Goal: Ask a question: Seek information or help from site administrators or community

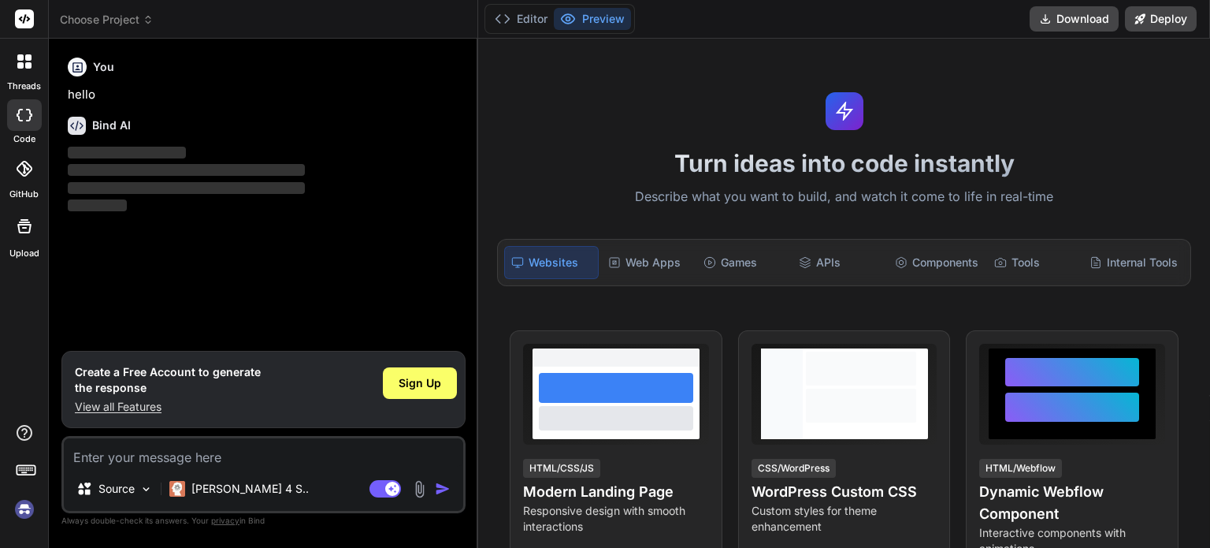
type textarea "x"
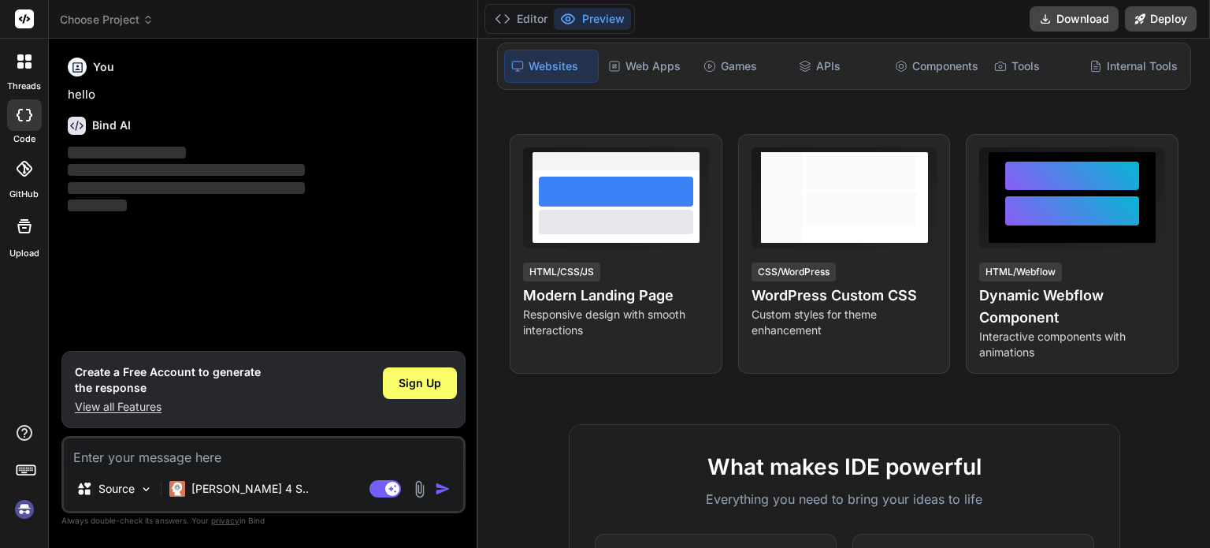
scroll to position [236, 0]
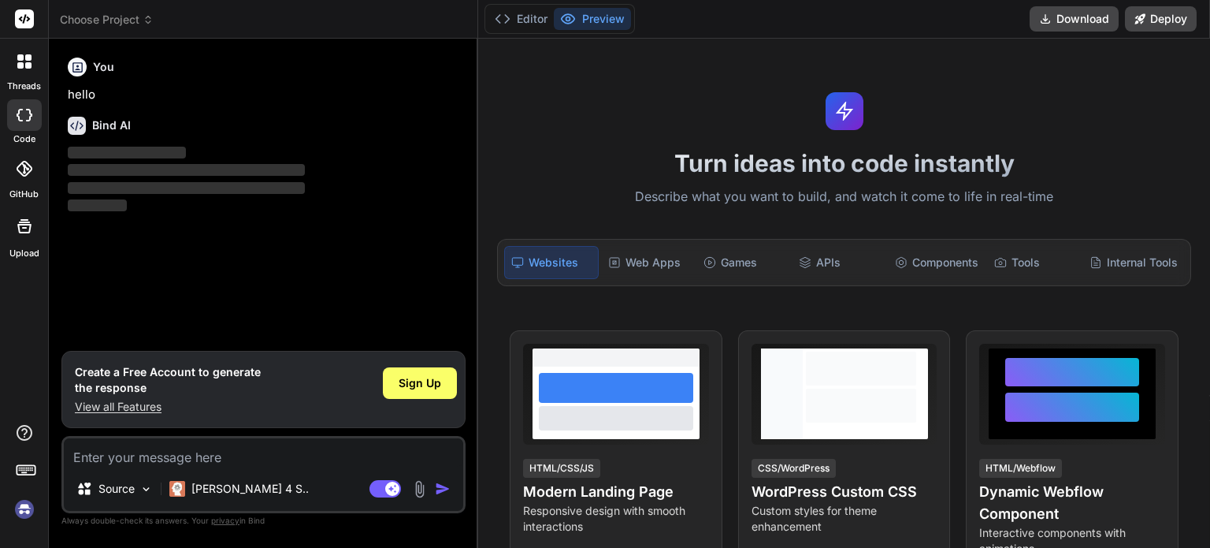
click at [210, 172] on span "‌" at bounding box center [186, 170] width 237 height 12
click at [413, 380] on span "Sign Up" at bounding box center [420, 383] width 43 height 16
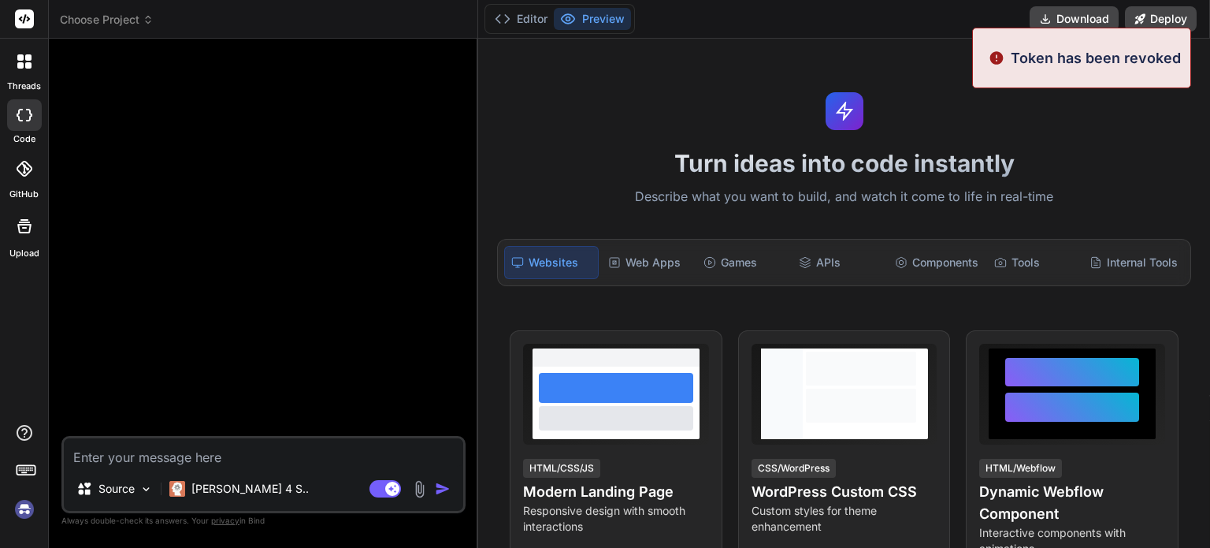
type textarea "x"
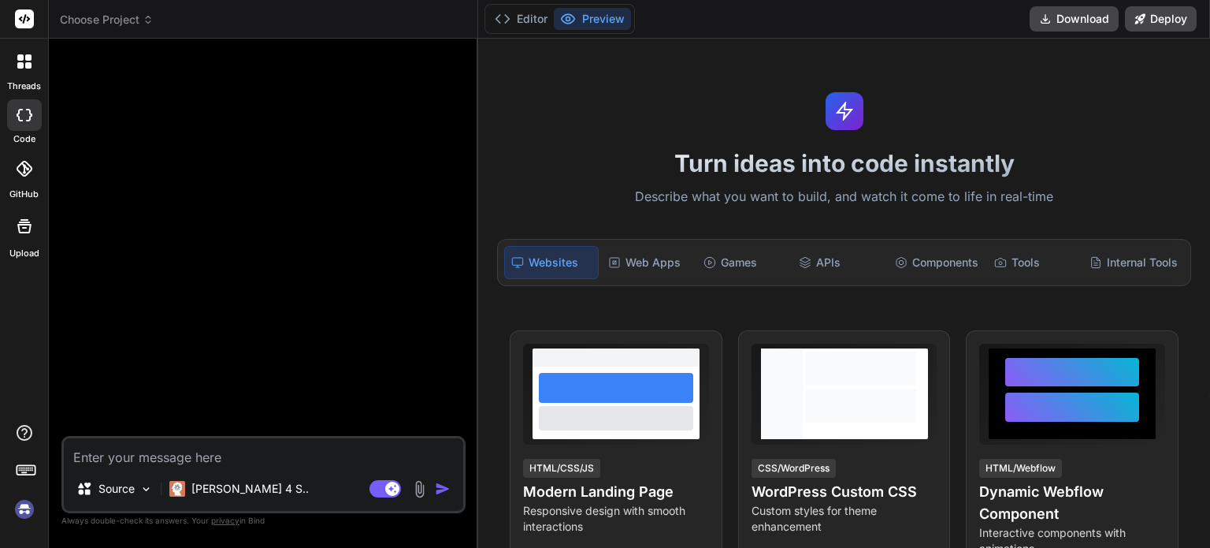
click at [173, 456] on textarea at bounding box center [264, 452] width 400 height 28
type textarea "I"
type textarea "x"
type textarea "I"
type textarea "x"
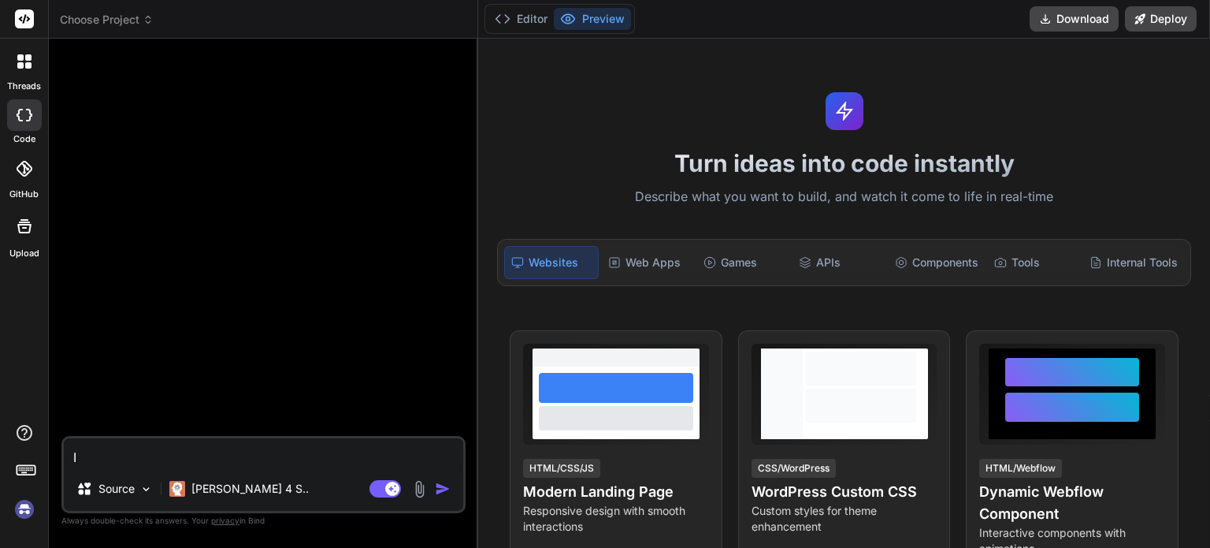
type textarea "I j"
type textarea "x"
type textarea "I ju"
type textarea "x"
type textarea "I jus"
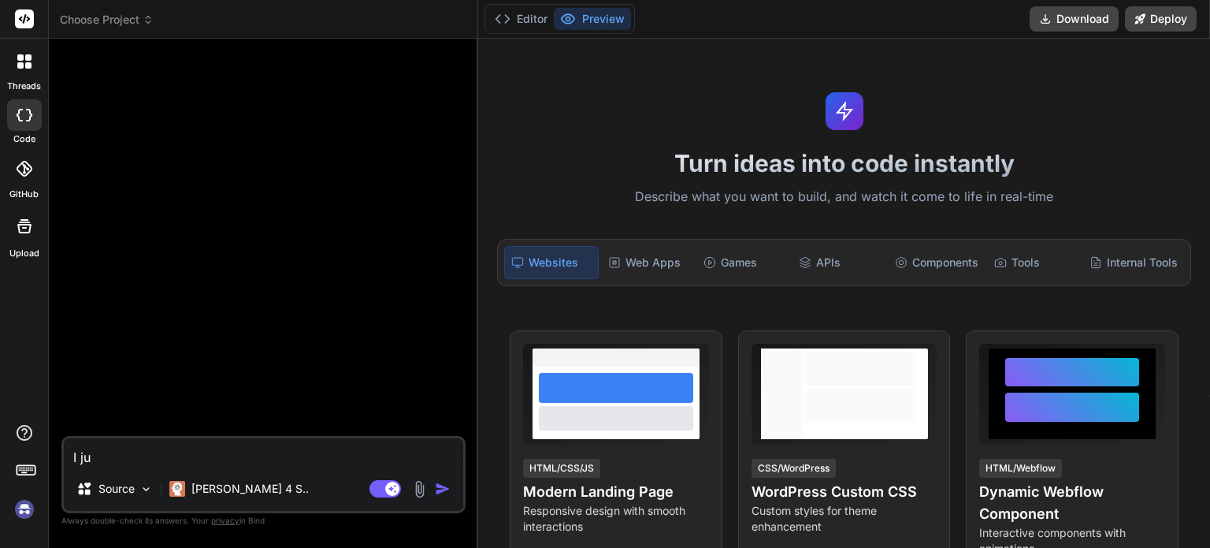
type textarea "x"
type textarea "I just"
type textarea "x"
type textarea "I just"
type textarea "x"
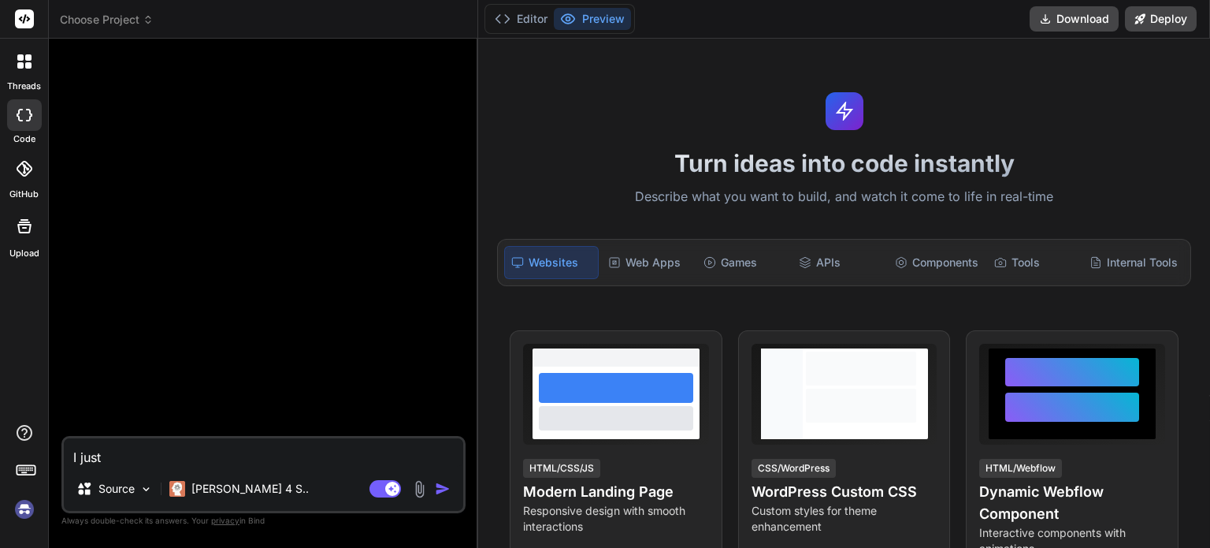
type textarea "I just g"
type textarea "x"
type textarea "I just go"
type textarea "x"
type textarea "I just got"
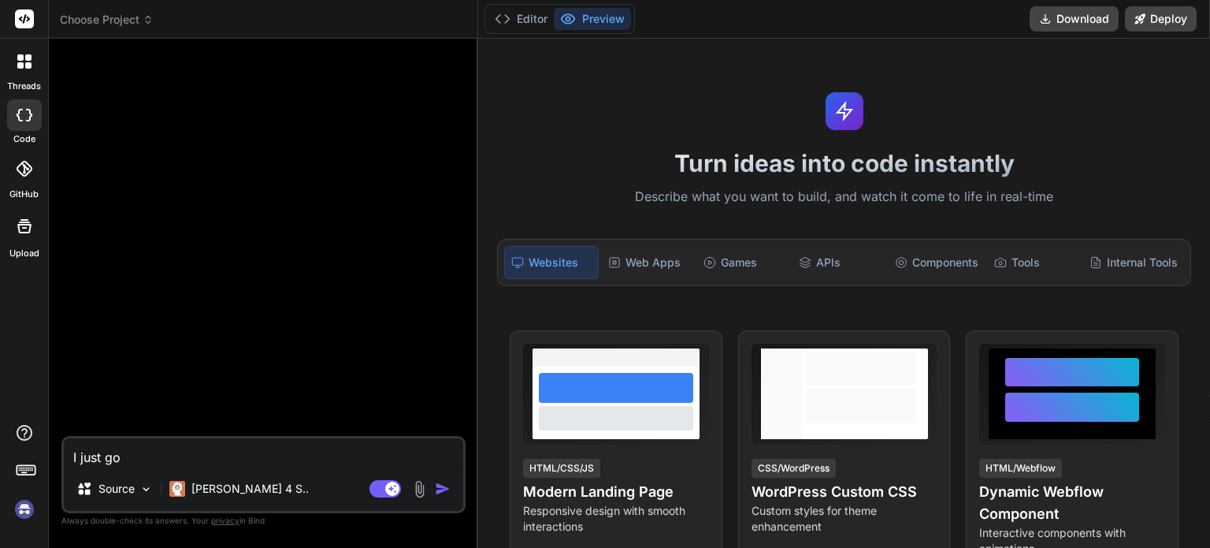
type textarea "x"
type textarea "I just got"
type textarea "x"
type textarea "I just got a"
type textarea "x"
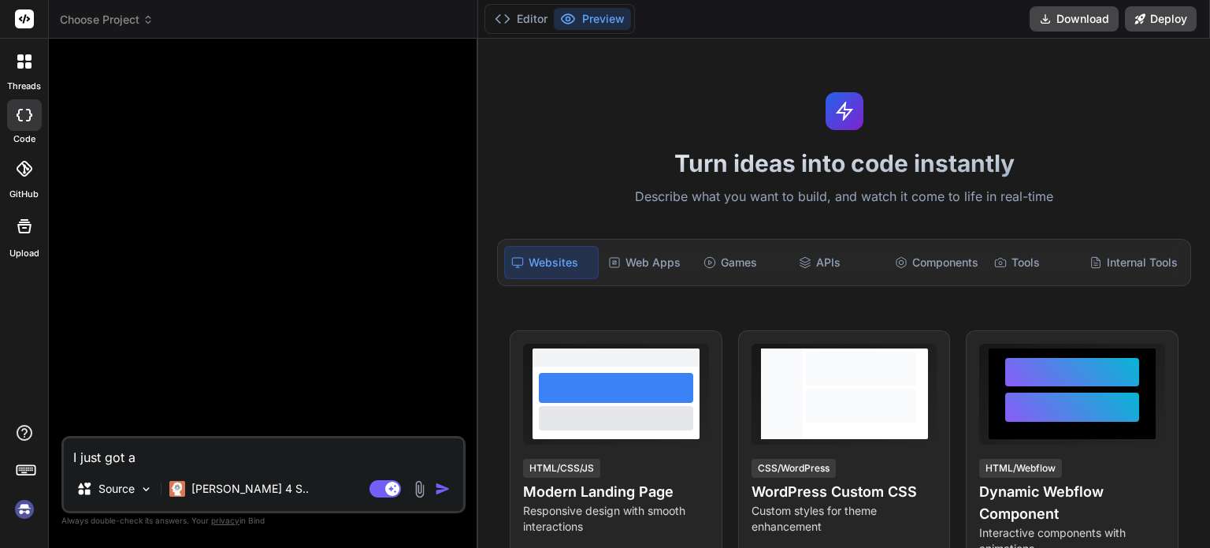
type textarea "I just got a"
type textarea "x"
type textarea "I just got a m"
type textarea "x"
type textarea "I just got a me"
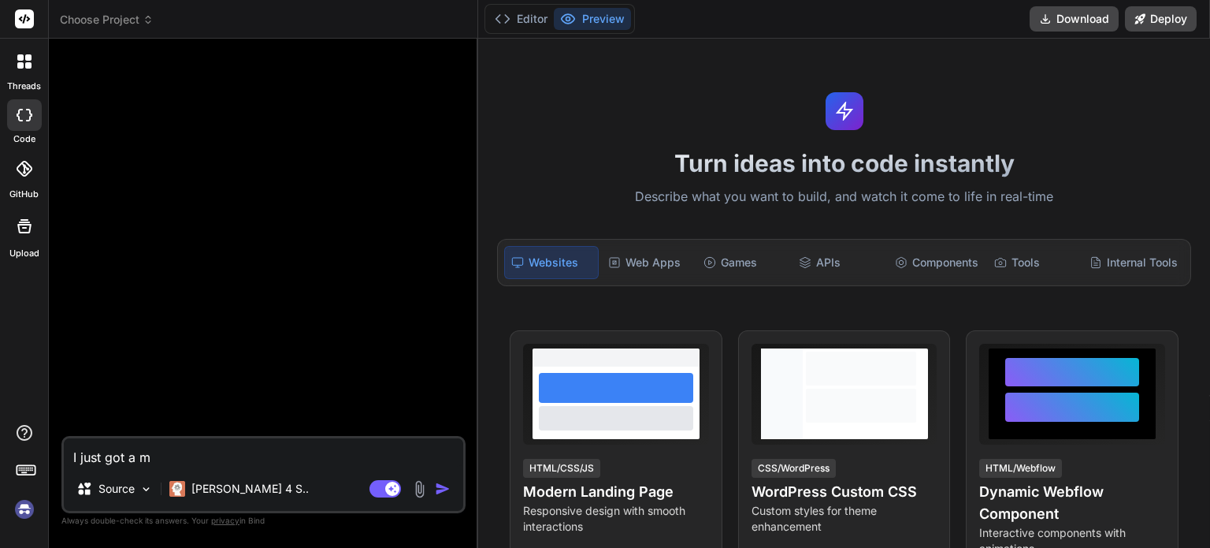
type textarea "x"
type textarea "I just got a mes"
type textarea "x"
type textarea "I just got a mess"
type textarea "x"
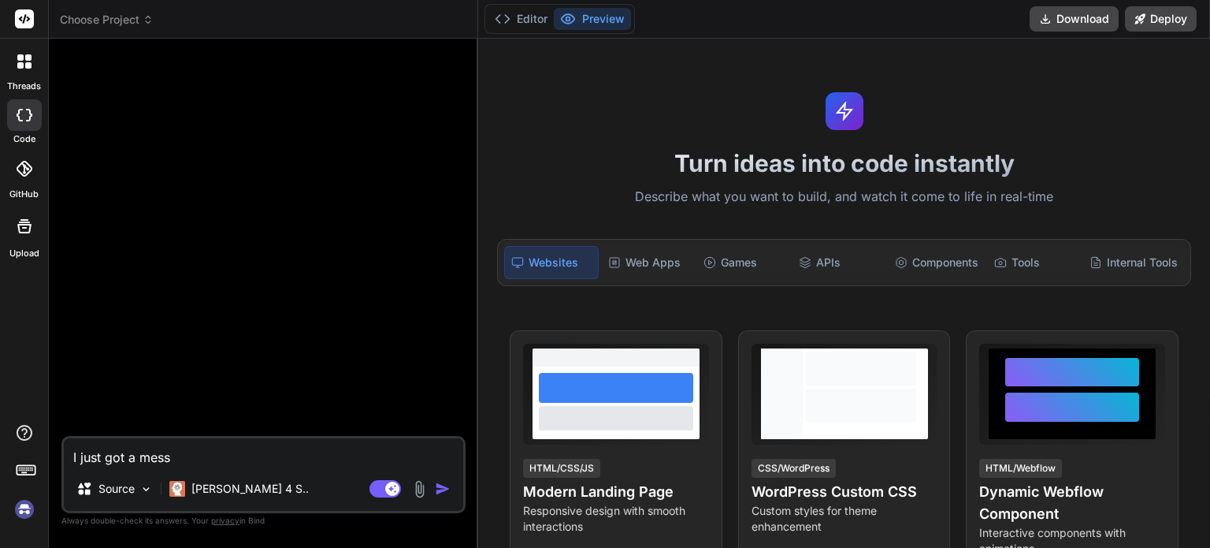
type textarea "I just got a messa"
type textarea "x"
type textarea "I just got a messag"
type textarea "x"
type textarea "I just got a message"
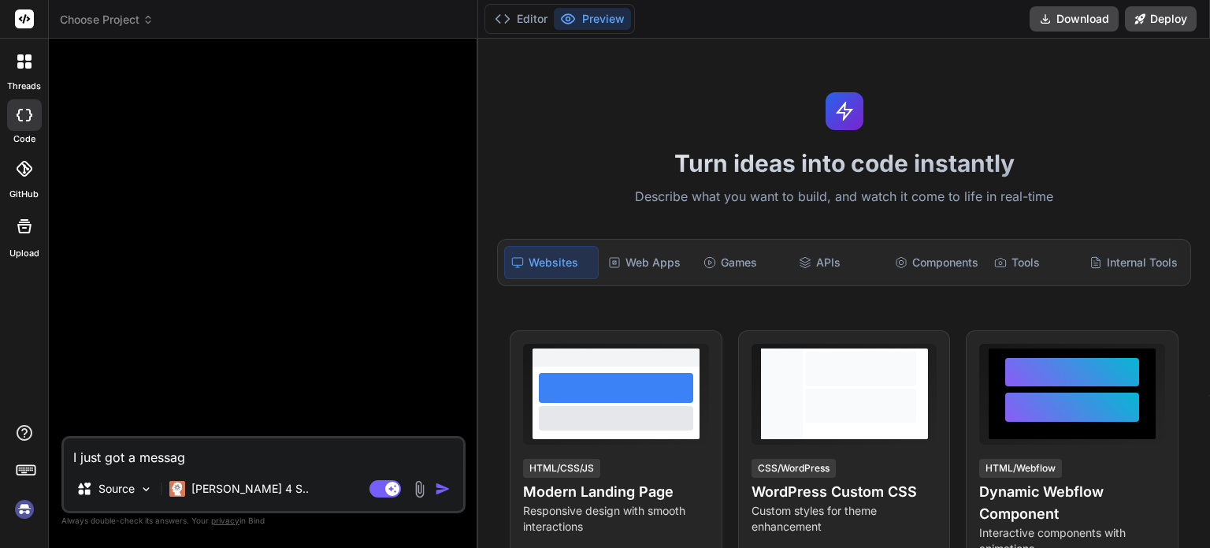
type textarea "x"
type textarea "I just got a message"
type textarea "x"
type textarea "I just got a message s"
type textarea "x"
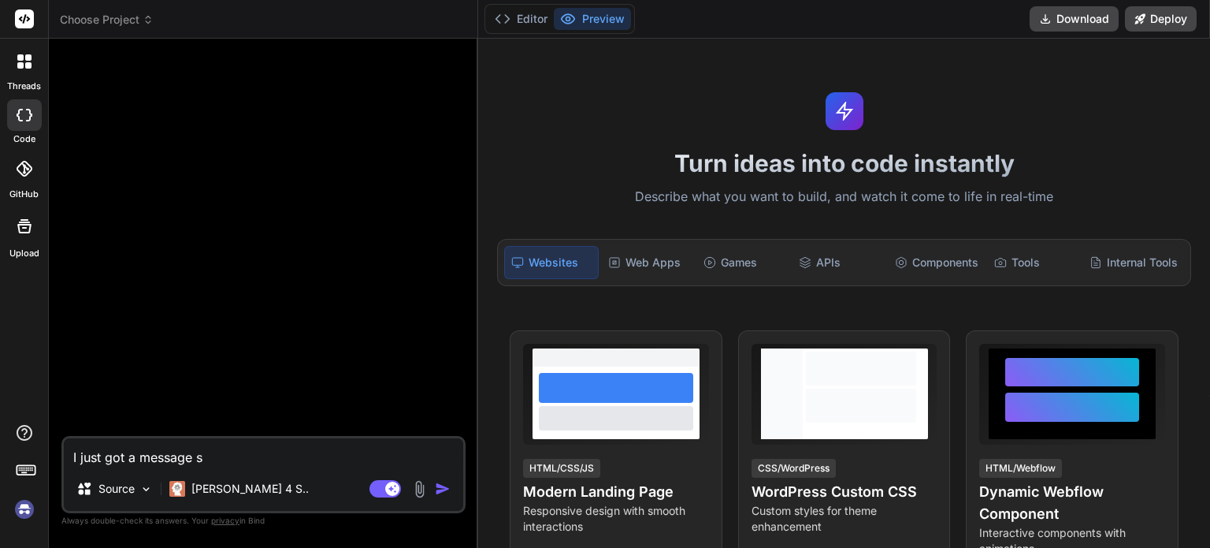
type textarea "I just got a message sa"
type textarea "x"
type textarea "I just got a message say"
type textarea "x"
type textarea "I just got a message sayi"
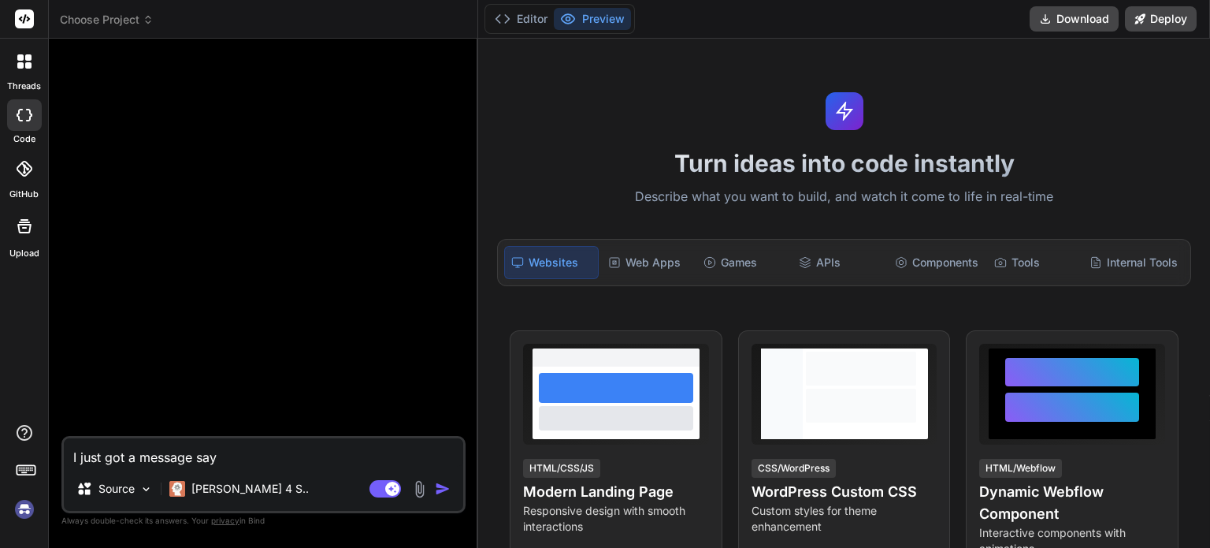
type textarea "x"
type textarea "I just got a message sayin"
type textarea "x"
type textarea "I just got a message saying"
type textarea "x"
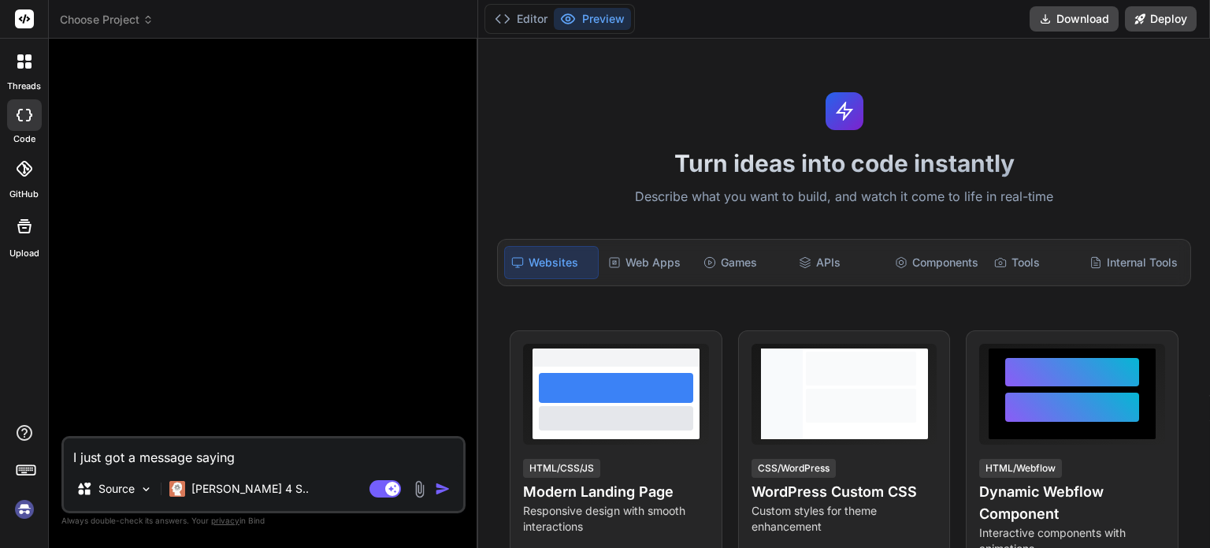
type textarea "I just got a message saying"
type textarea "x"
type textarea "I just got a message saying t"
type textarea "x"
type textarea "I just got a message saying ta"
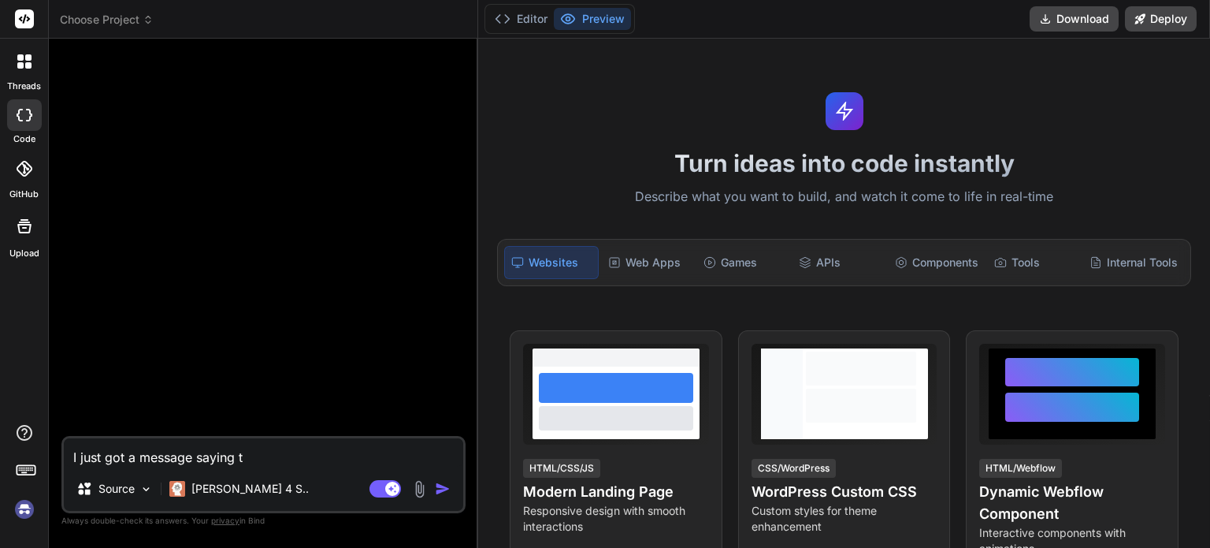
type textarea "x"
type textarea "I just got a message saying tao"
type textarea "x"
type textarea "I just got a message saying taok"
type textarea "x"
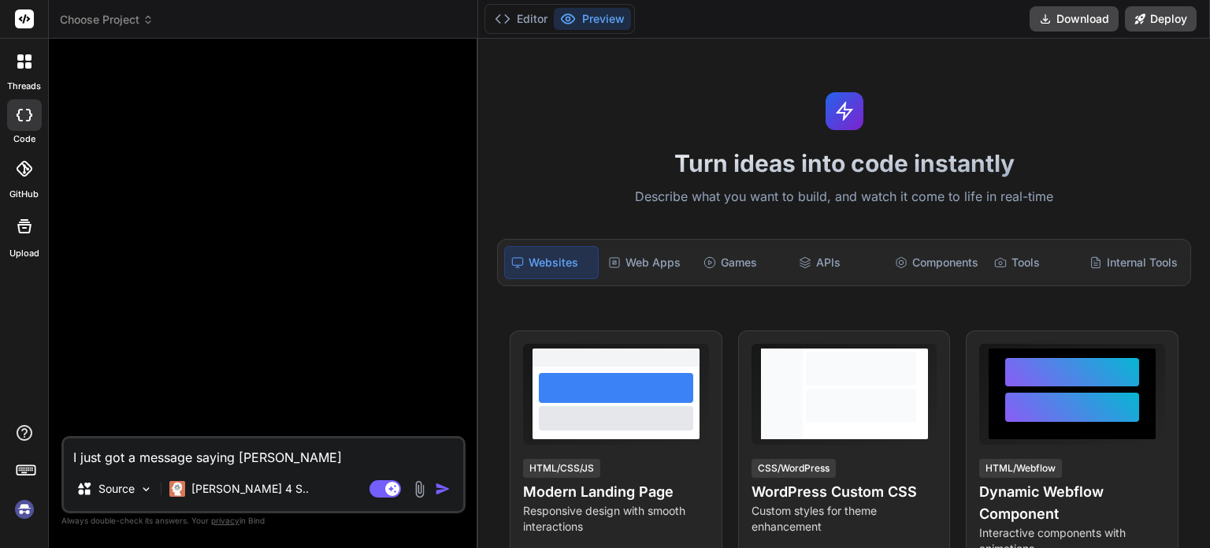
type textarea "I just got a message saying taoke"
type textarea "x"
type textarea "I just got a message saying taoken"
type textarea "x"
type textarea "I just got a message saying taoke"
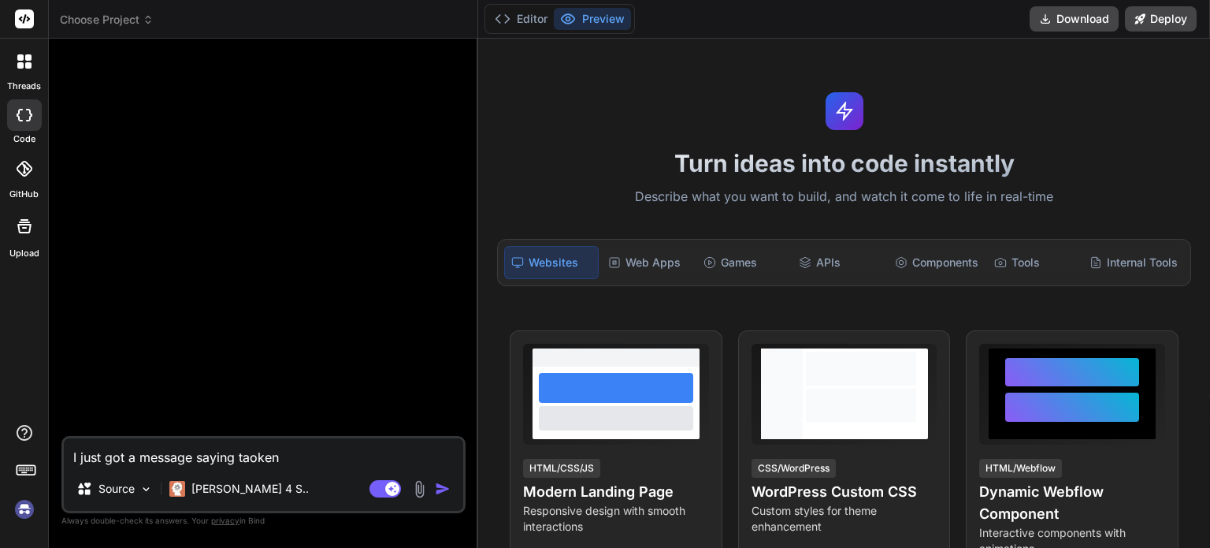
type textarea "x"
type textarea "I just got a message saying taok"
type textarea "x"
type textarea "I just got a message saying tao"
type textarea "x"
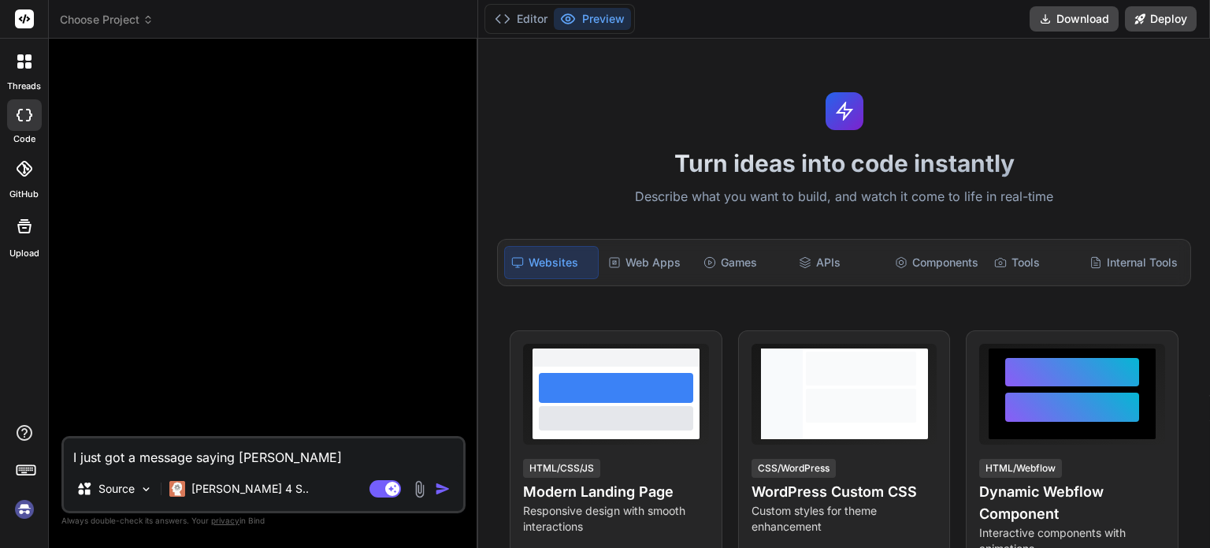
type textarea "I just got a message saying ta"
type textarea "x"
type textarea "I just got a message saying t"
type textarea "x"
type textarea "I just got a message saying to"
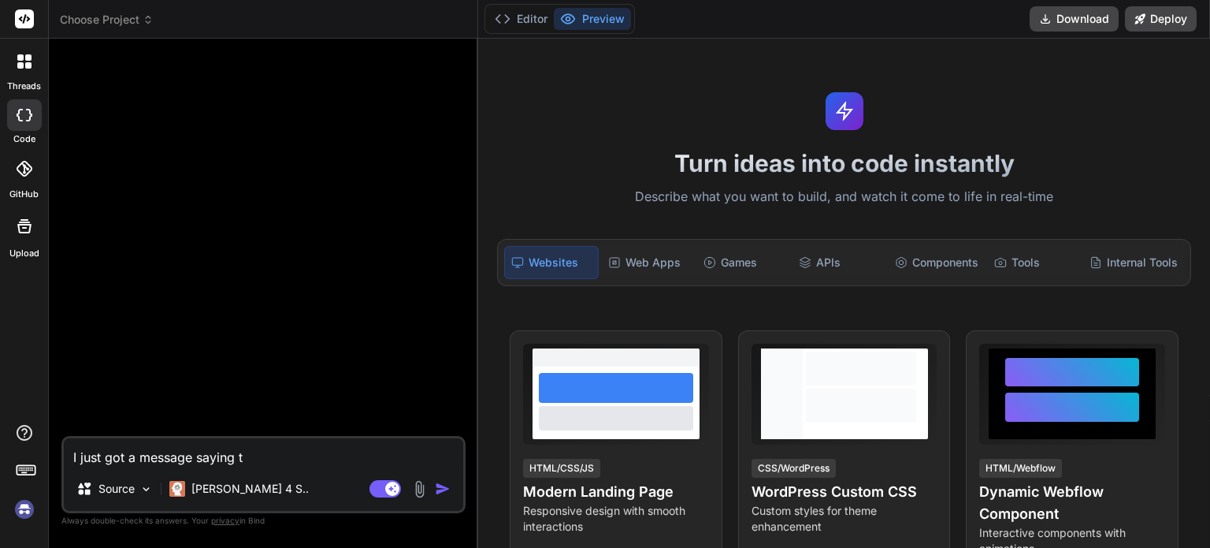
type textarea "x"
type textarea "I just got a message saying tok"
type textarea "x"
type textarea "I just got a message saying toke"
type textarea "x"
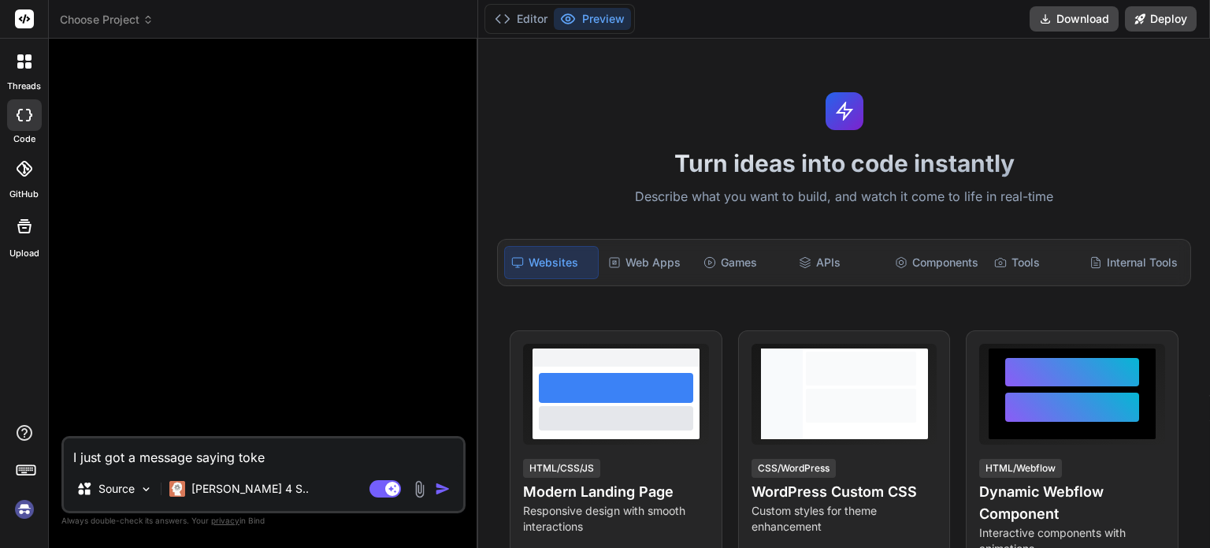
type textarea "I just got a message saying token"
type textarea "x"
type textarea "I just got a message saying token"
type textarea "x"
type textarea "I just got a message saying token h"
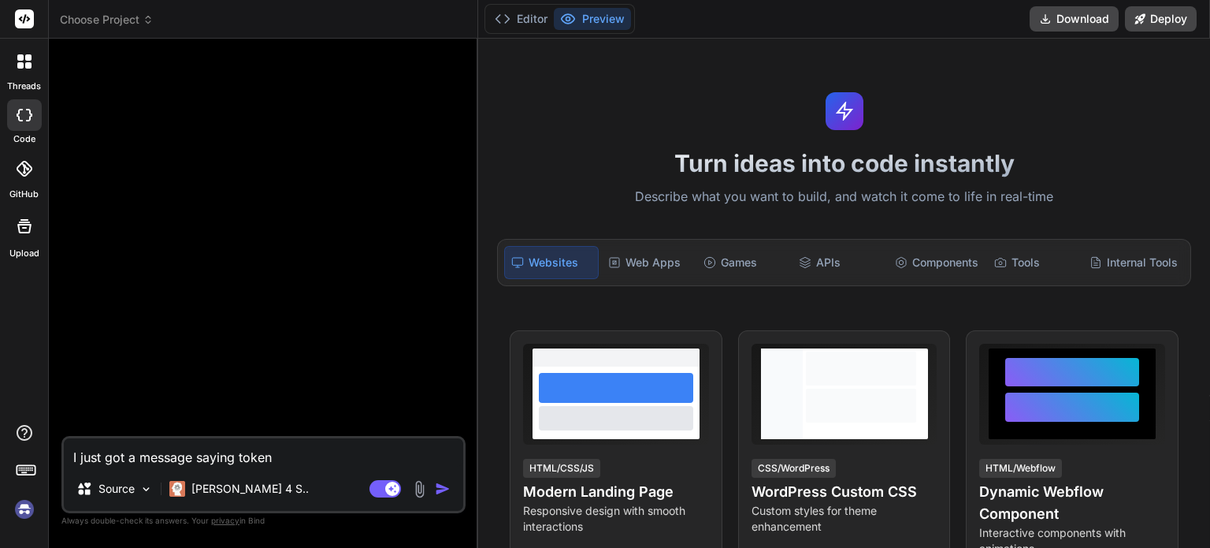
type textarea "x"
type textarea "I just got a message saying token ha"
type textarea "x"
type textarea "I just got a message saying token has"
type textarea "x"
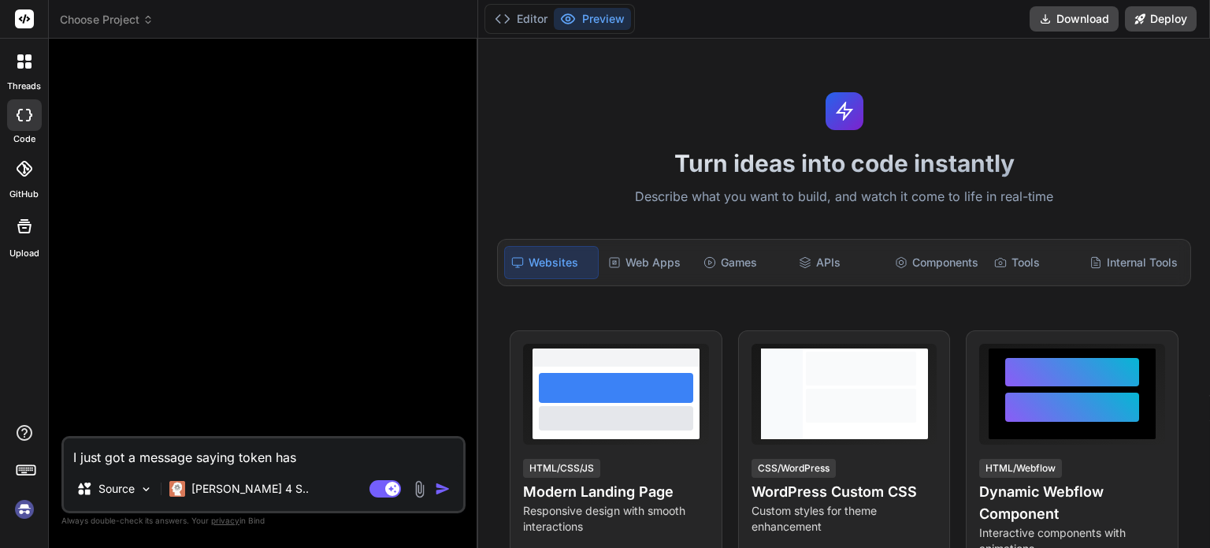
type textarea "I just got a message saying token has"
type textarea "x"
type textarea "I just got a message saying token has b"
type textarea "x"
type textarea "I just got a message saying token has be"
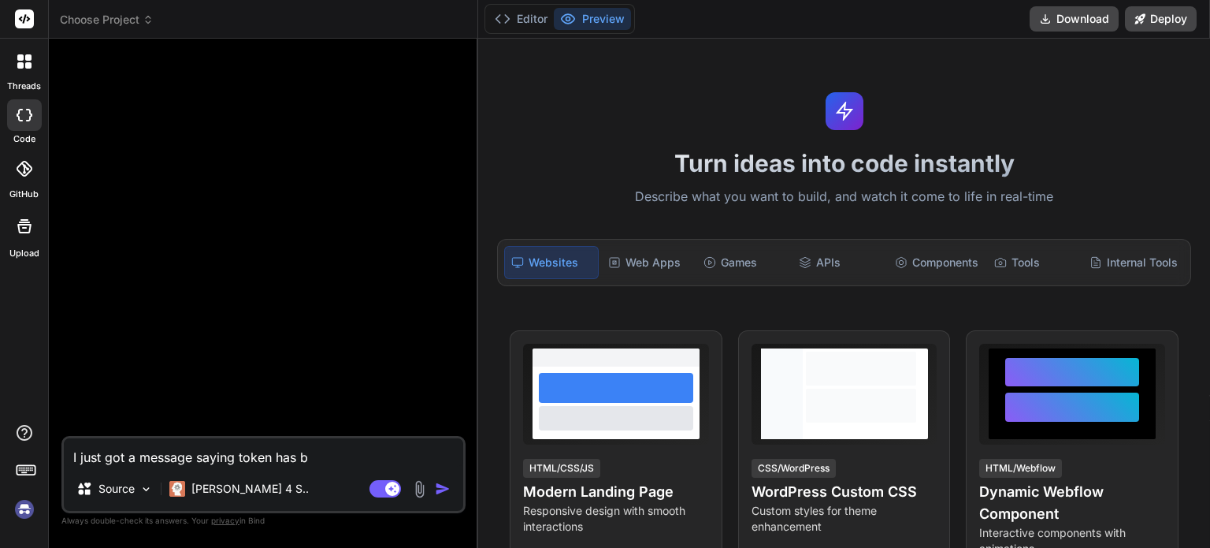
type textarea "x"
type textarea "I just got a message saying token has bee"
type textarea "x"
type textarea "I just got a message saying token has been"
type textarea "x"
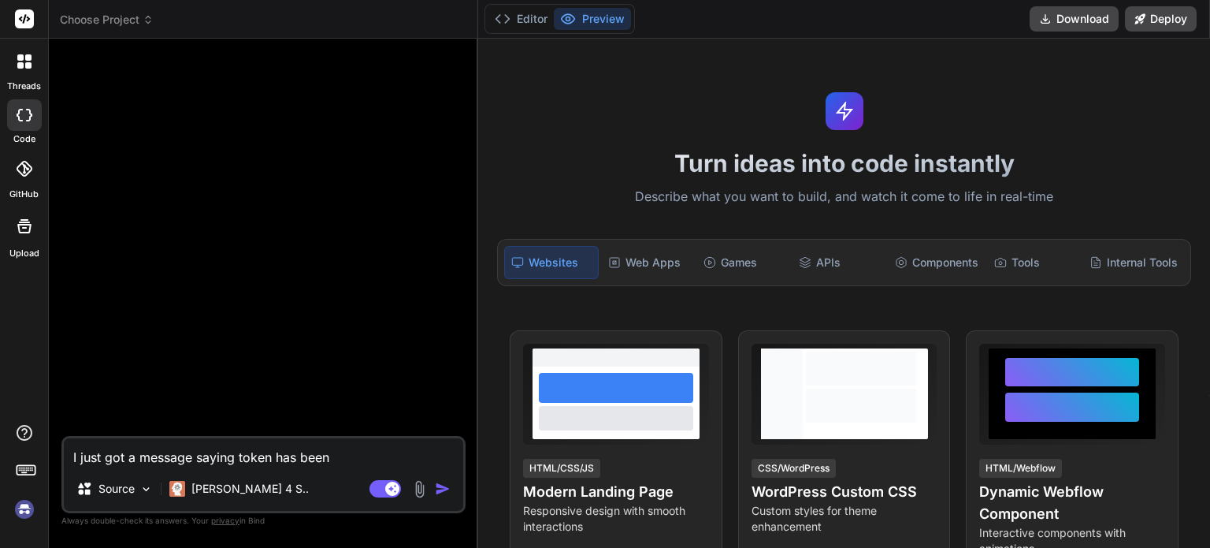
type textarea "I just got a message saying token has been"
type textarea "x"
type textarea "I just got a message saying token has been r"
type textarea "x"
type textarea "I just got a message saying token has been re"
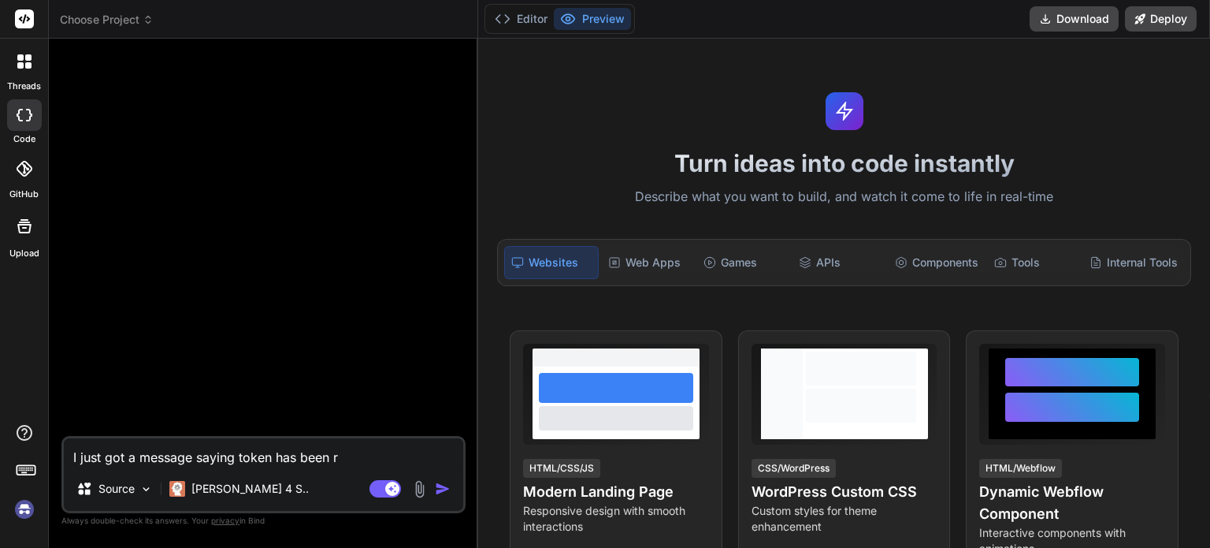
type textarea "x"
type textarea "I just got a message saying token has been rev"
type textarea "x"
type textarea "I just got a message saying token has been revo"
type textarea "x"
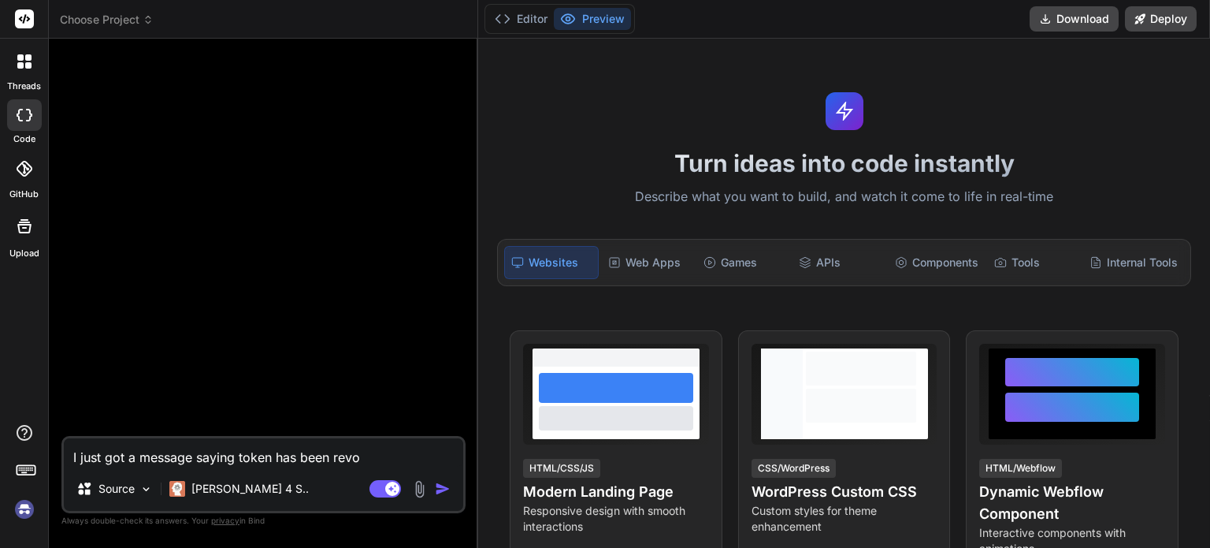
type textarea "I just got a message saying token has been revok"
type textarea "x"
type textarea "I just got a message saying token has been revoke"
type textarea "x"
type textarea "I just got a message saying token has been revoked"
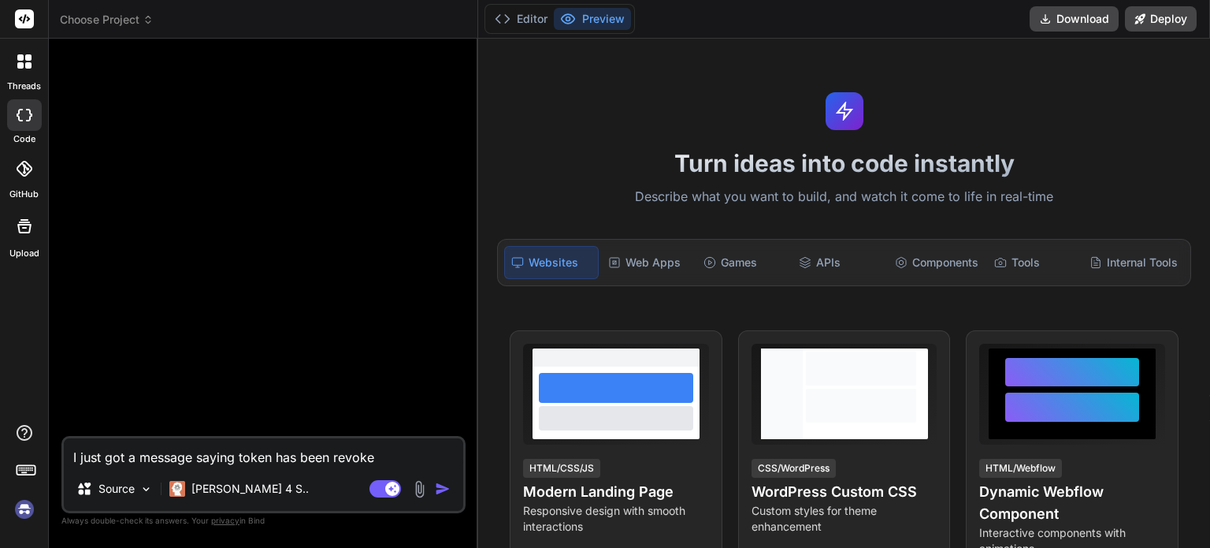
type textarea "x"
type textarea "I just got a message saying token has been revoked"
click at [433, 481] on div "Agent Mode. When this toggle is activated, AI automatically makes decisions, re…" at bounding box center [411, 488] width 91 height 19
click at [438, 484] on img "button" at bounding box center [443, 489] width 16 height 16
type textarea "x"
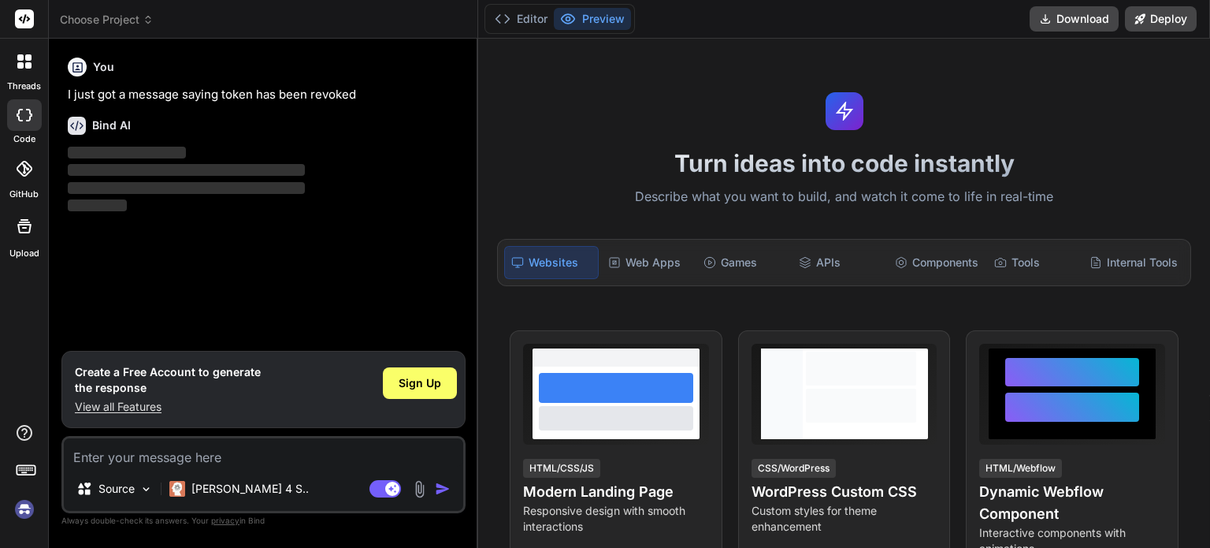
click at [198, 452] on textarea at bounding box center [264, 452] width 400 height 28
type textarea "w"
type textarea "x"
type textarea "wh"
type textarea "x"
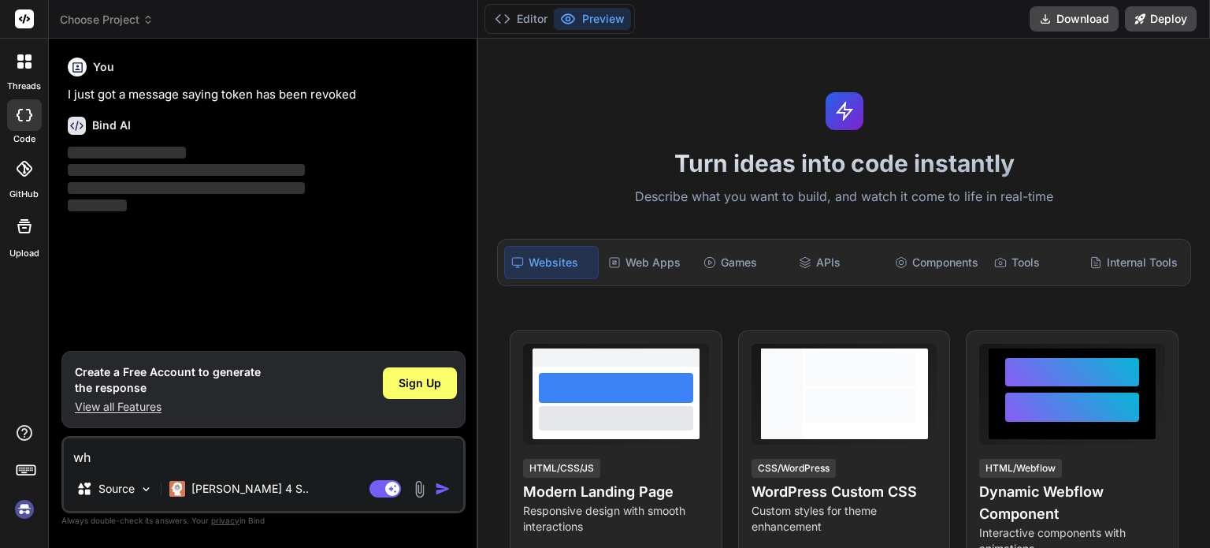
type textarea "wha"
type textarea "x"
type textarea "what"
type textarea "x"
type textarea "what"
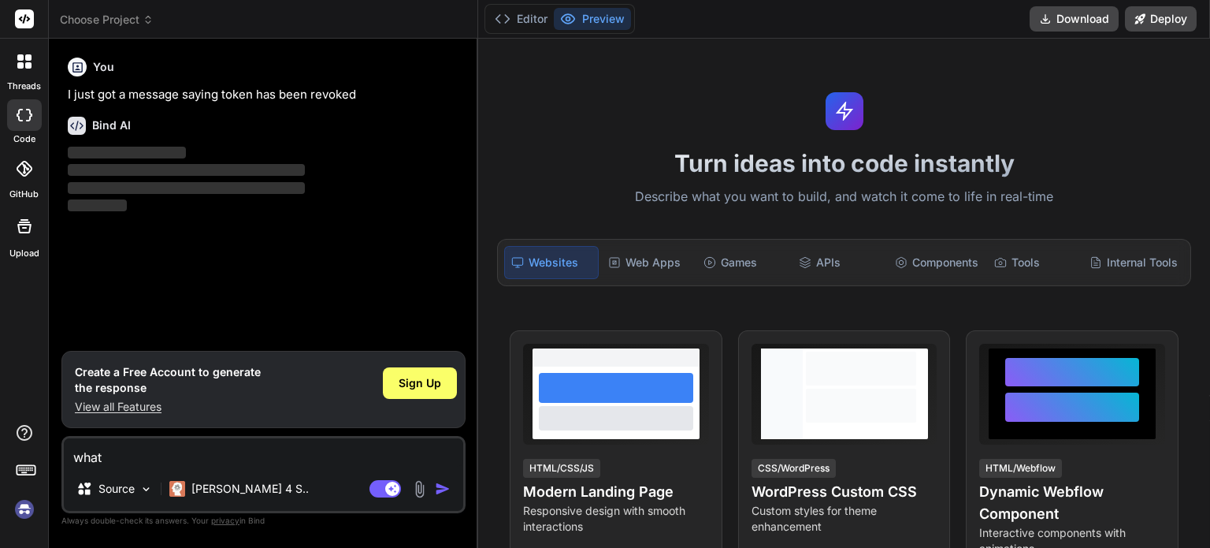
type textarea "x"
type textarea "what i"
type textarea "x"
type textarea "what is"
type textarea "x"
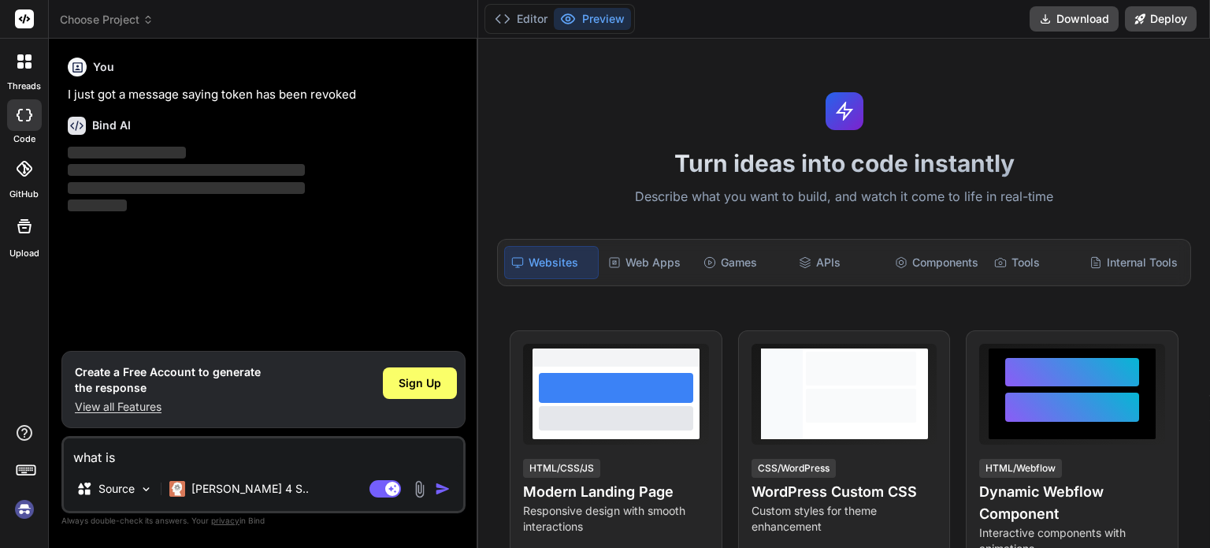
type textarea "what is"
type textarea "x"
type textarea "what is 1"
type textarea "x"
type textarea "what is 1+"
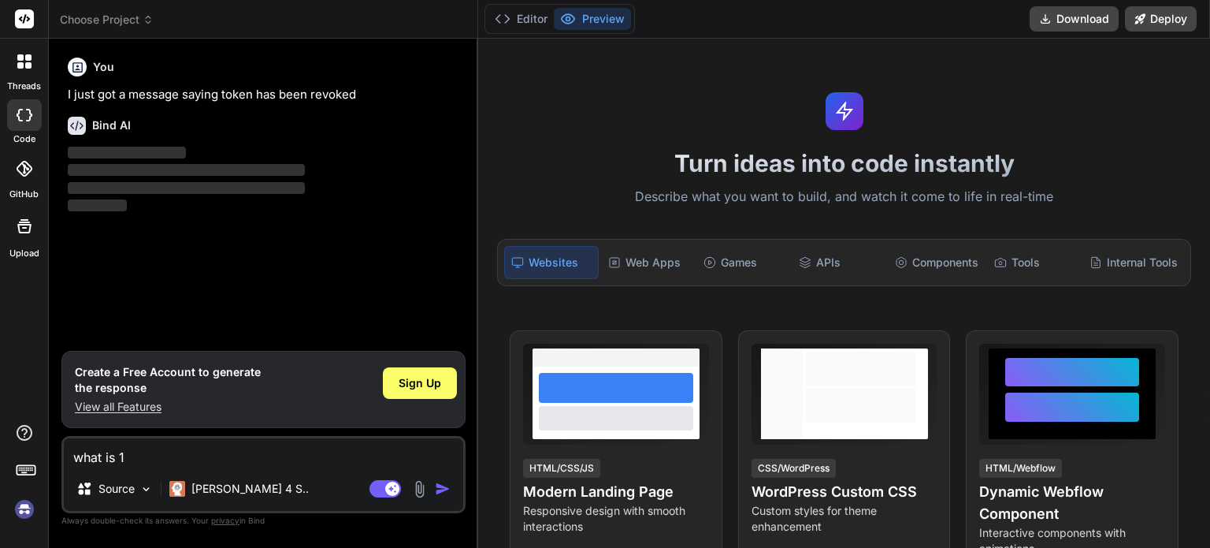
type textarea "x"
type textarea "what is 1+1"
type textarea "x"
type textarea "what is 1+1?"
type textarea "x"
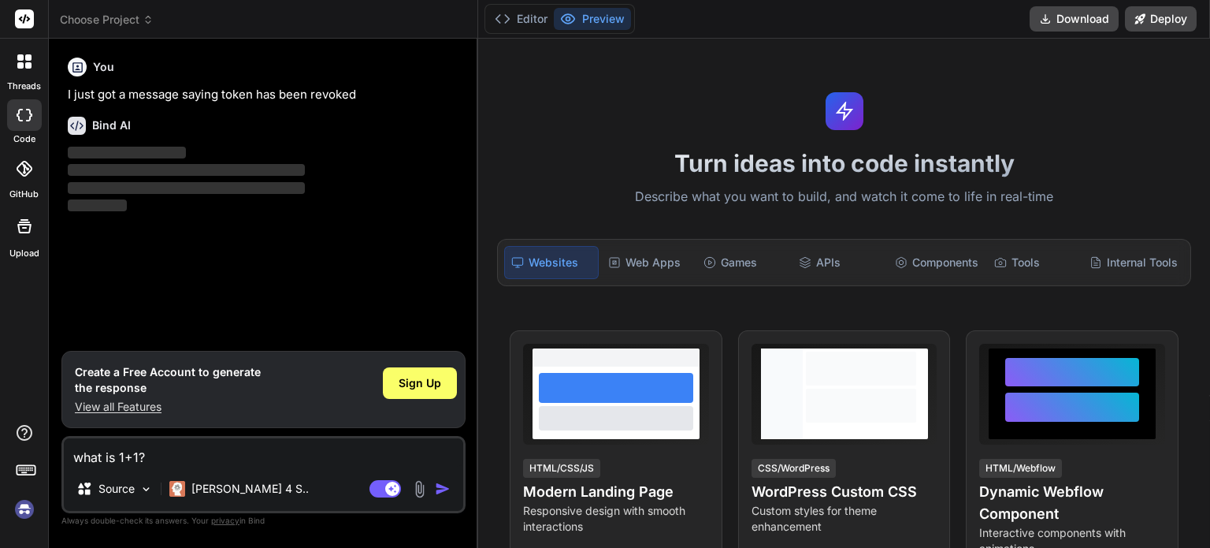
type textarea "what is 1+1?"
click at [446, 485] on img "button" at bounding box center [443, 489] width 16 height 16
click at [442, 485] on img "button" at bounding box center [443, 489] width 16 height 16
click at [437, 485] on img "button" at bounding box center [443, 489] width 16 height 16
click at [416, 381] on span "Sign Up" at bounding box center [420, 383] width 43 height 16
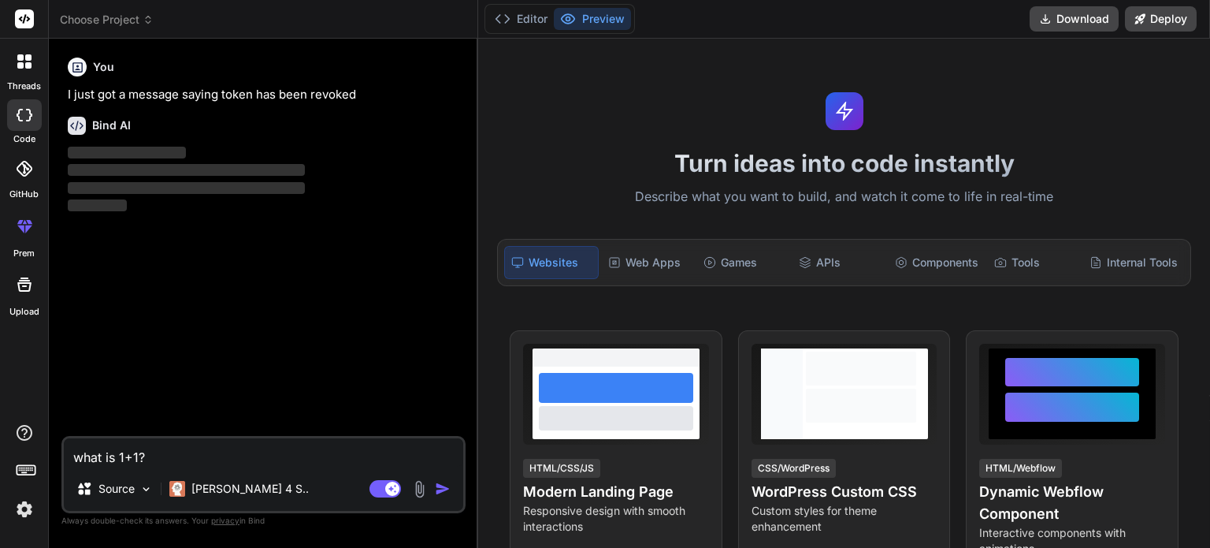
click at [183, 451] on textarea "what is 1+1?" at bounding box center [264, 452] width 400 height 28
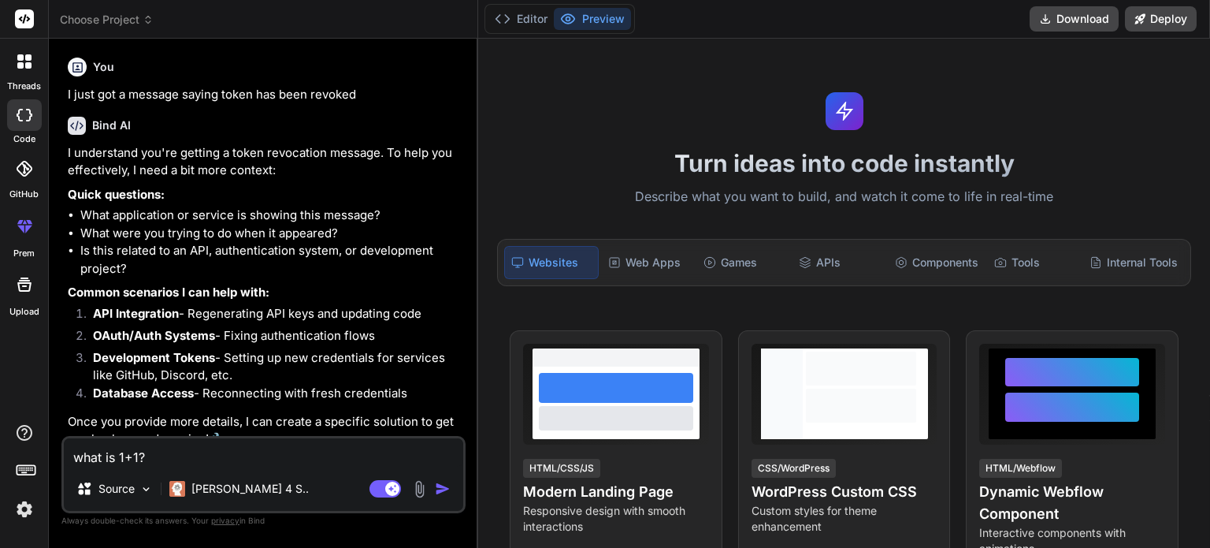
type textarea "x"
type textarea "what is 1+1"
type textarea "x"
type textarea "what is 1+"
type textarea "x"
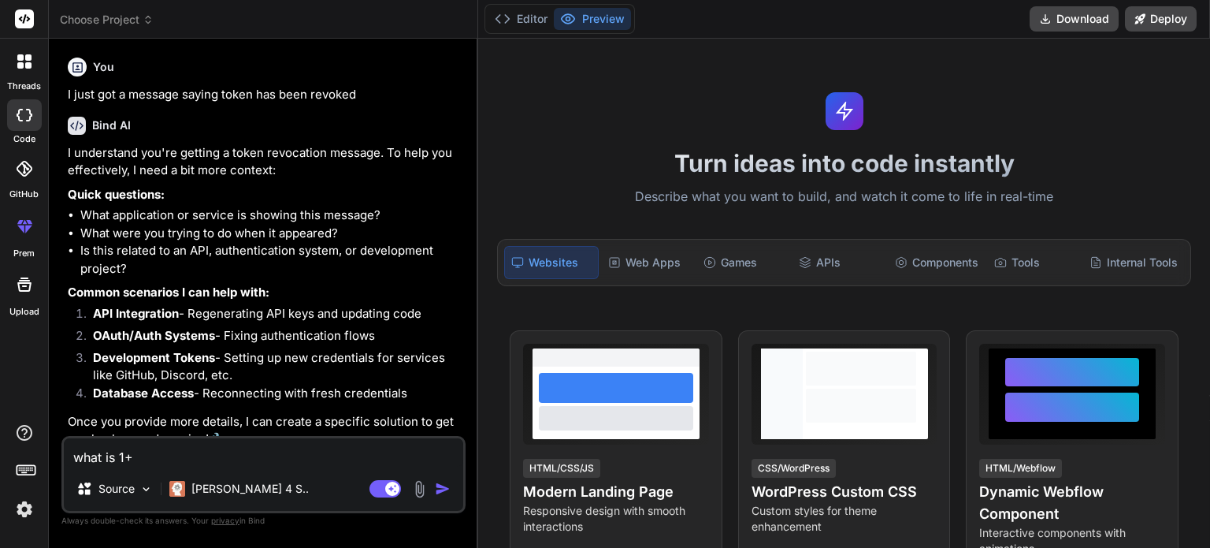
type textarea "what is 1"
type textarea "x"
type textarea "what is"
type textarea "x"
type textarea "what is"
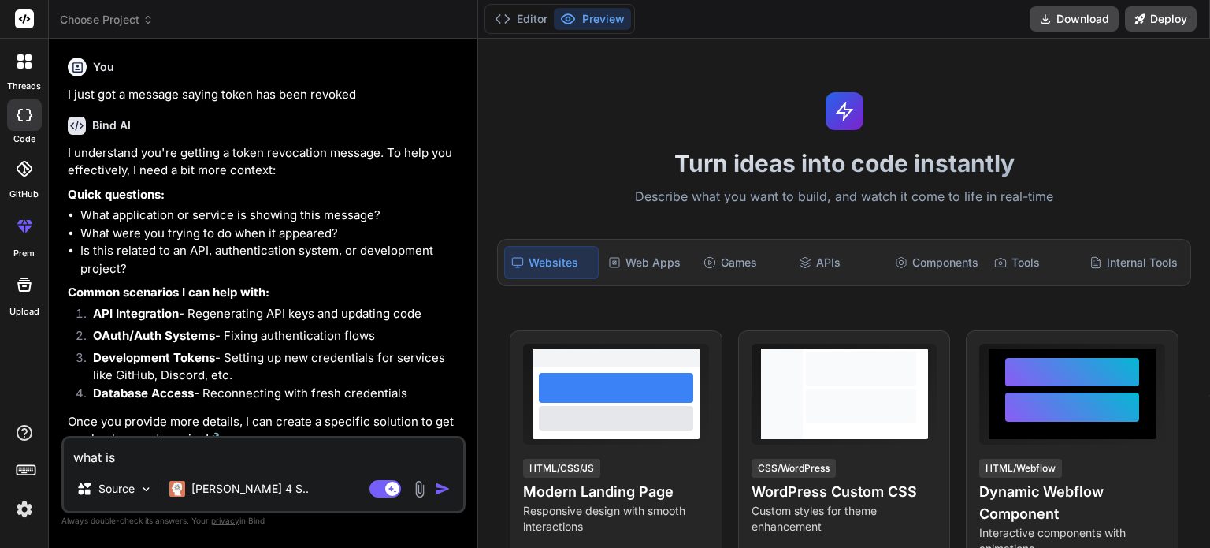
type textarea "x"
type textarea "what i"
type textarea "x"
type textarea "what"
type textarea "x"
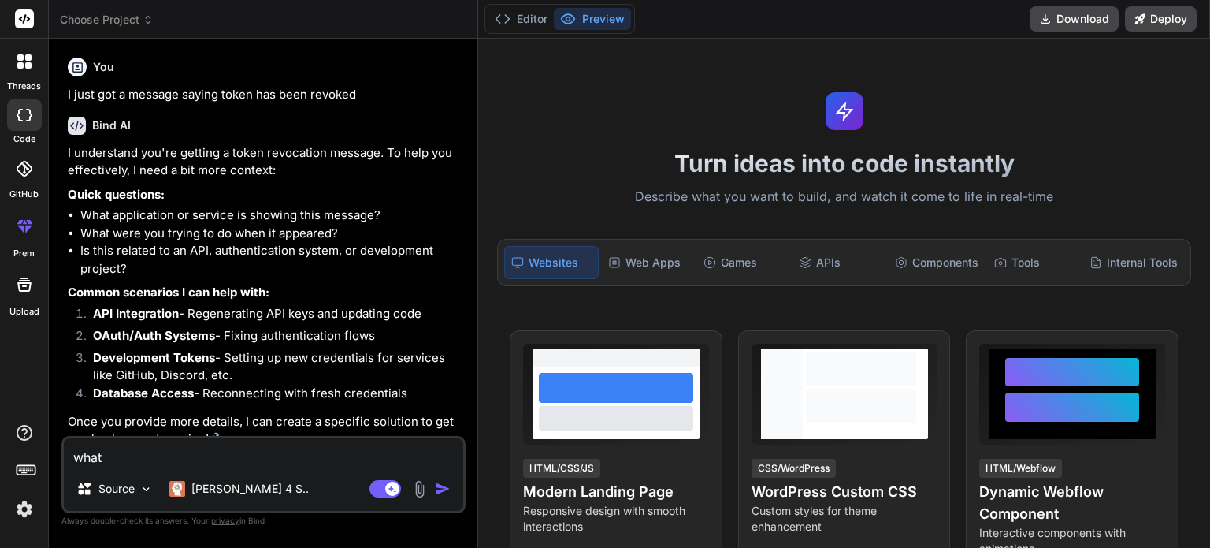
type textarea "what"
type textarea "x"
type textarea "wha"
type textarea "x"
type textarea "wh"
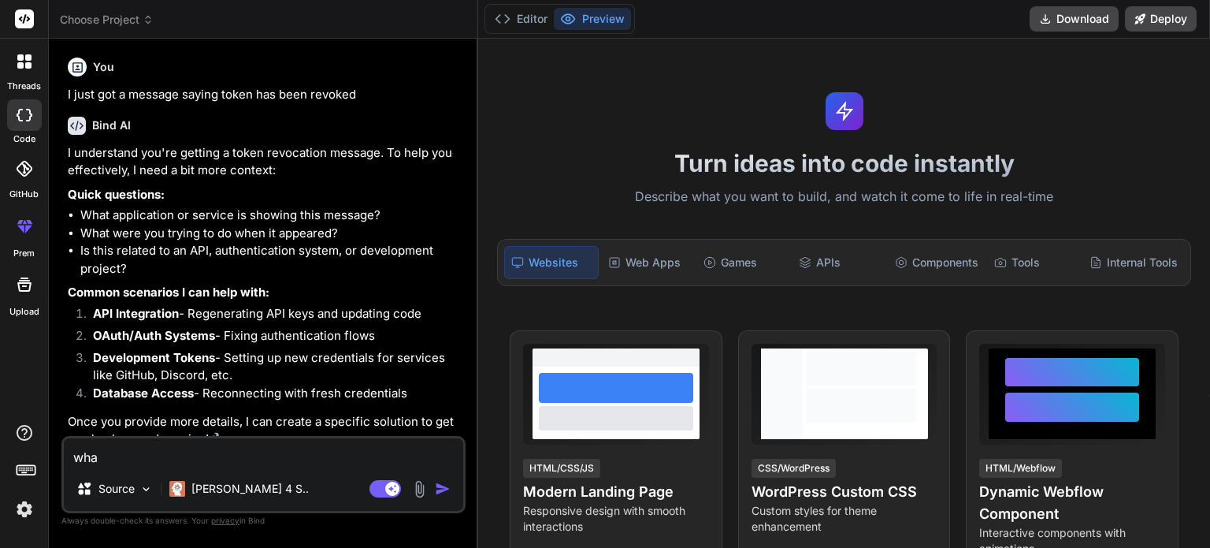
type textarea "x"
type textarea "w"
type textarea "x"
type textarea "i"
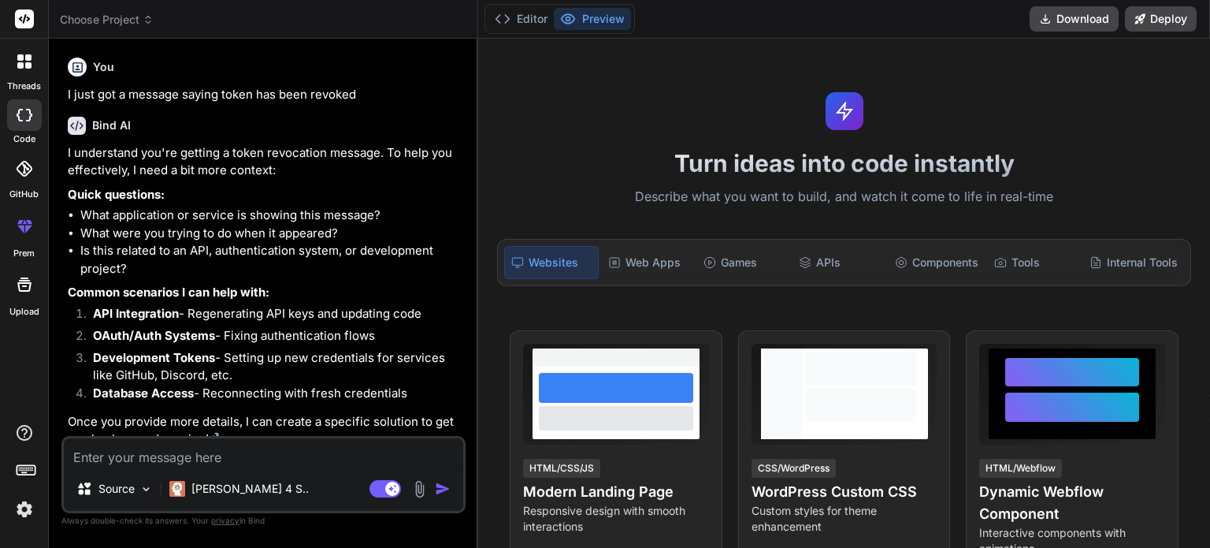
type textarea "x"
type textarea "it"
type textarea "x"
type textarea "it'"
type textarea "x"
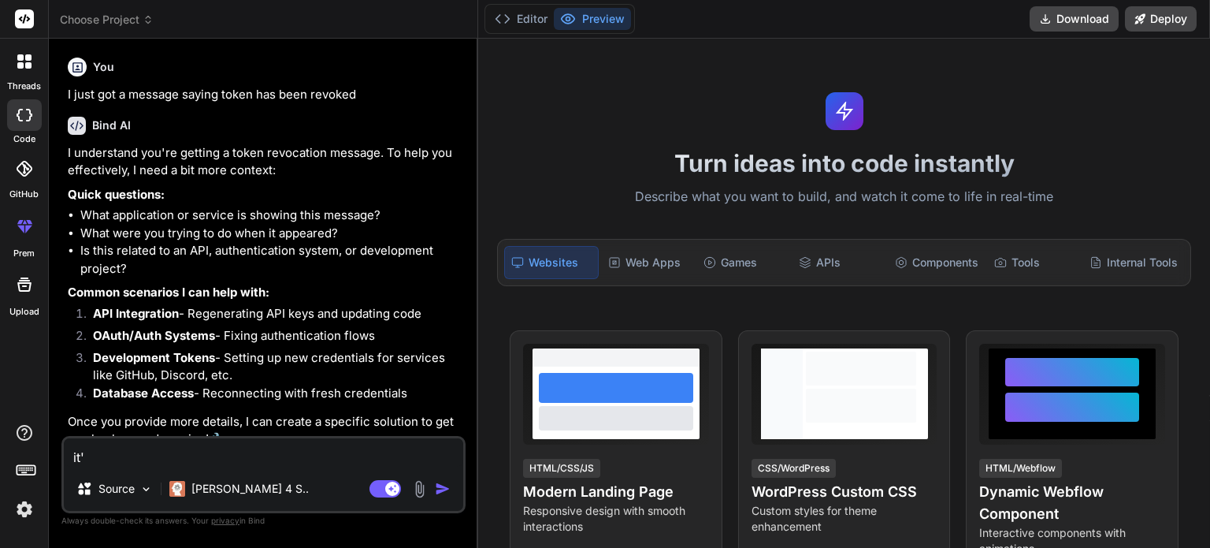
type textarea "it's"
type textarea "x"
type textarea "it's"
type textarea "x"
type textarea "it's o"
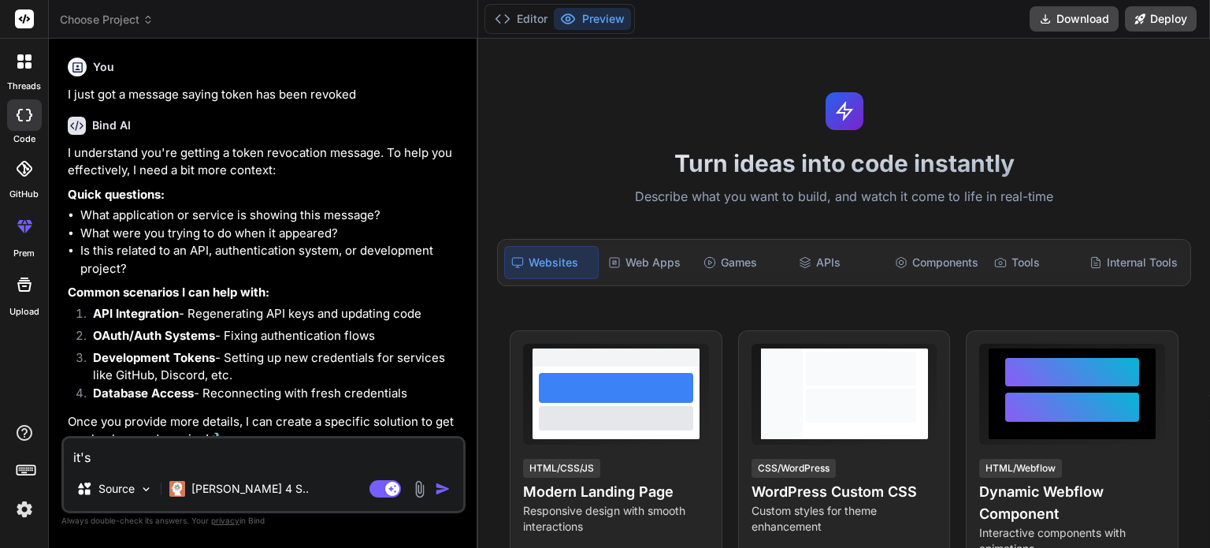
type textarea "x"
type textarea "it's ok"
type textarea "x"
type textarea "it's ok"
type textarea "x"
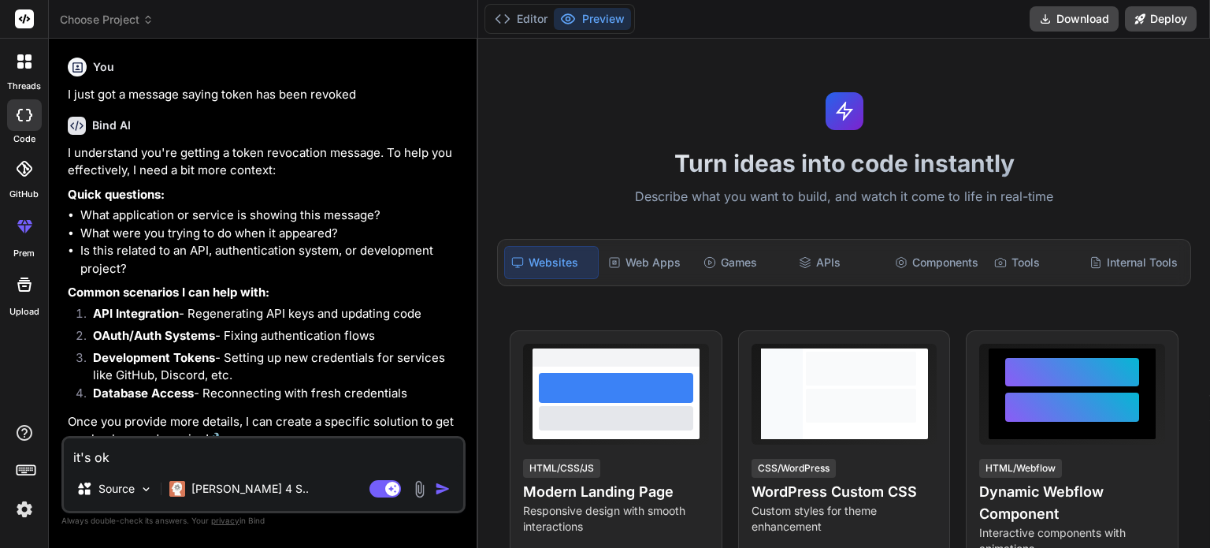
type textarea "it's ok n"
type textarea "x"
type textarea "it's ok no"
type textarea "x"
type textarea "it's ok now"
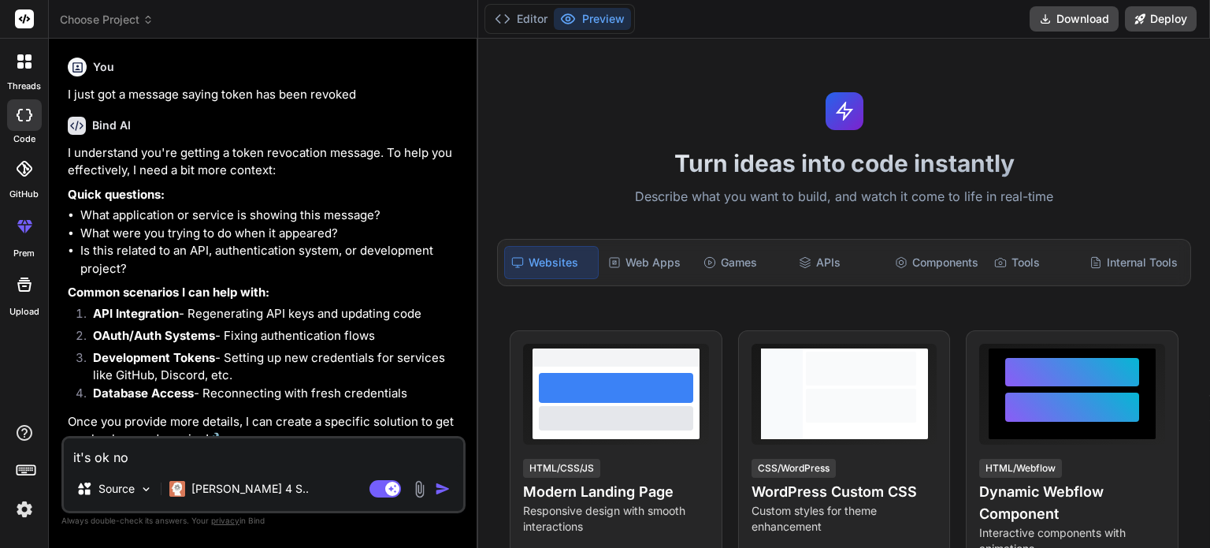
type textarea "x"
type textarea "it's ok now,"
type textarea "x"
type textarea "it's ok now,"
type textarea "x"
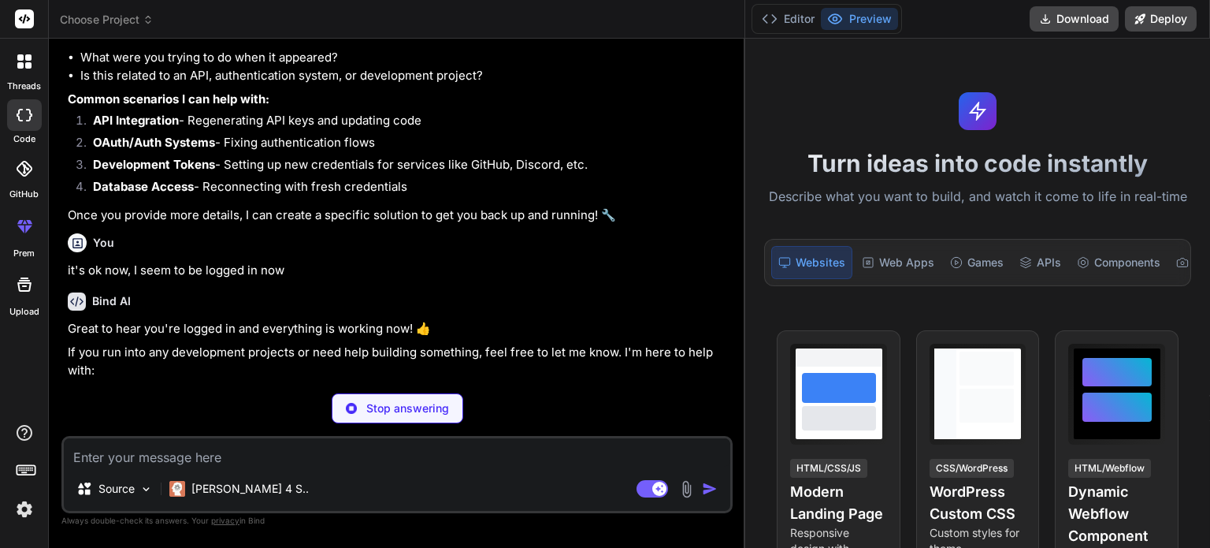
scroll to position [160, 0]
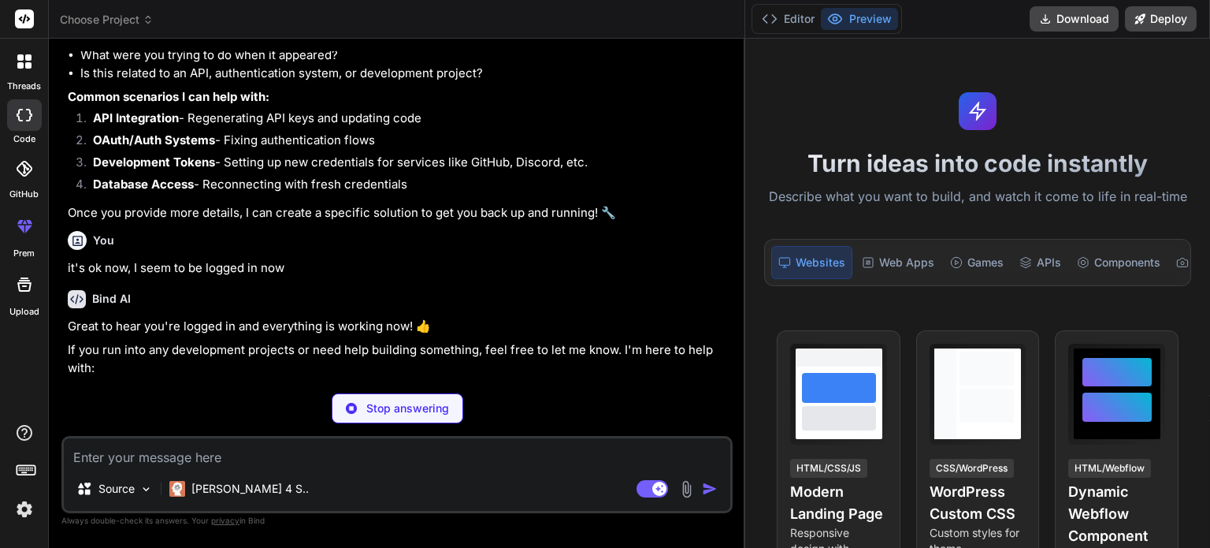
drag, startPoint x: 476, startPoint y: 91, endPoint x: 1002, endPoint y: 107, distance: 526.7
click at [1002, 107] on div "threads code GitHub prem Upload Choose Project Created with Pixso. Bind AI Web …" at bounding box center [605, 274] width 1210 height 548
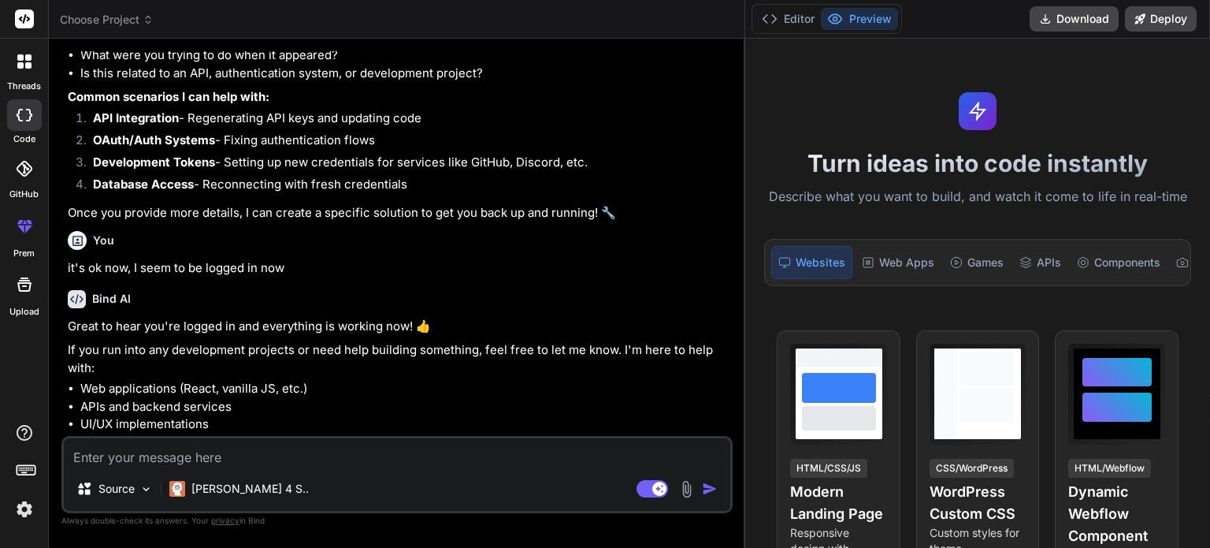
drag, startPoint x: 744, startPoint y: 132, endPoint x: 911, endPoint y: 137, distance: 167.1
click at [911, 137] on div "threads code GitHub prem Upload Choose Project Created with Pixso. Bind AI Web …" at bounding box center [605, 274] width 1210 height 548
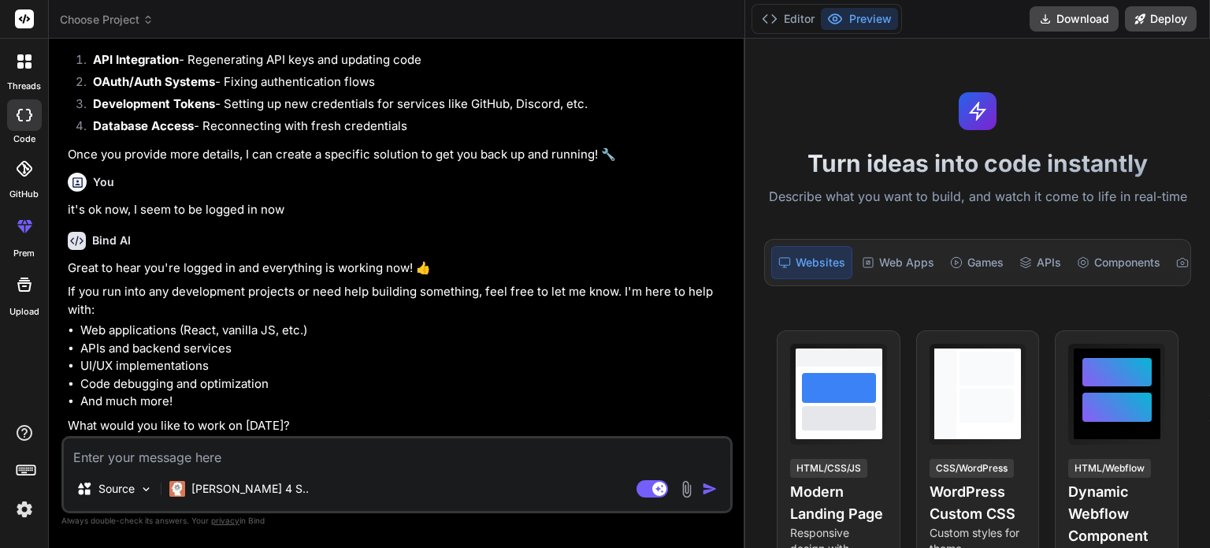
drag, startPoint x: 616, startPoint y: 254, endPoint x: 590, endPoint y: 273, distance: 32.6
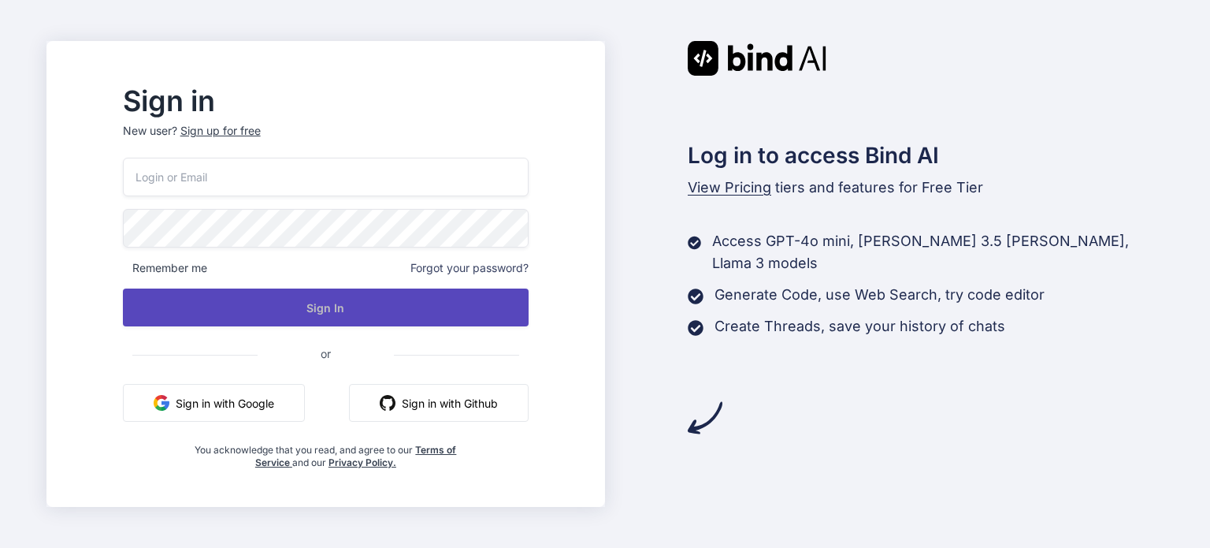
click at [351, 311] on button "Sign In" at bounding box center [326, 307] width 406 height 38
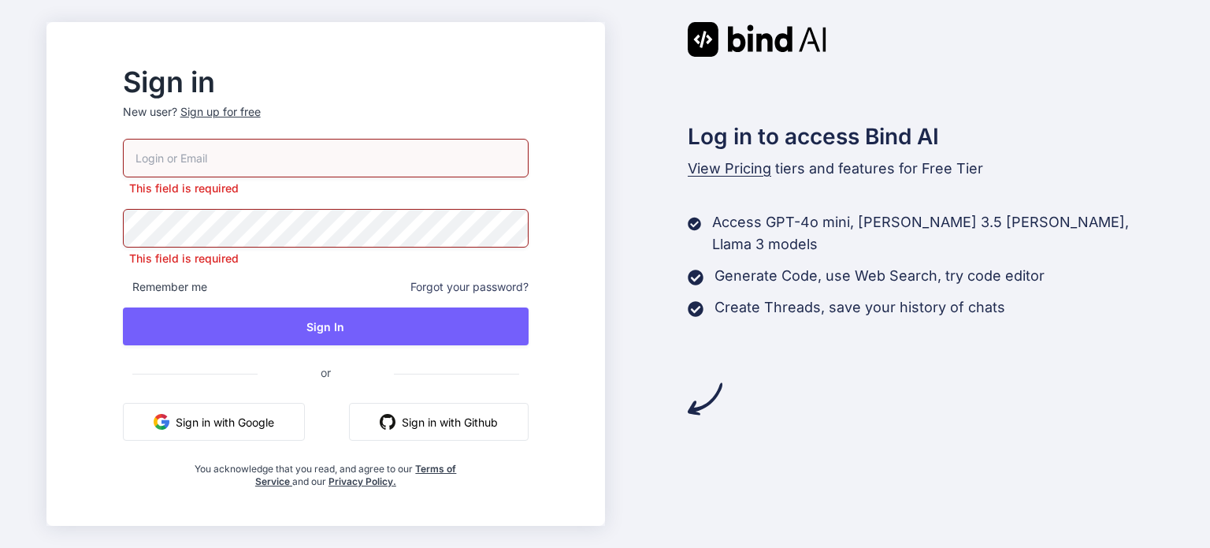
click at [258, 154] on input "email" at bounding box center [326, 158] width 406 height 39
type input "[PERSON_NAME][EMAIL_ADDRESS][DOMAIN_NAME]"
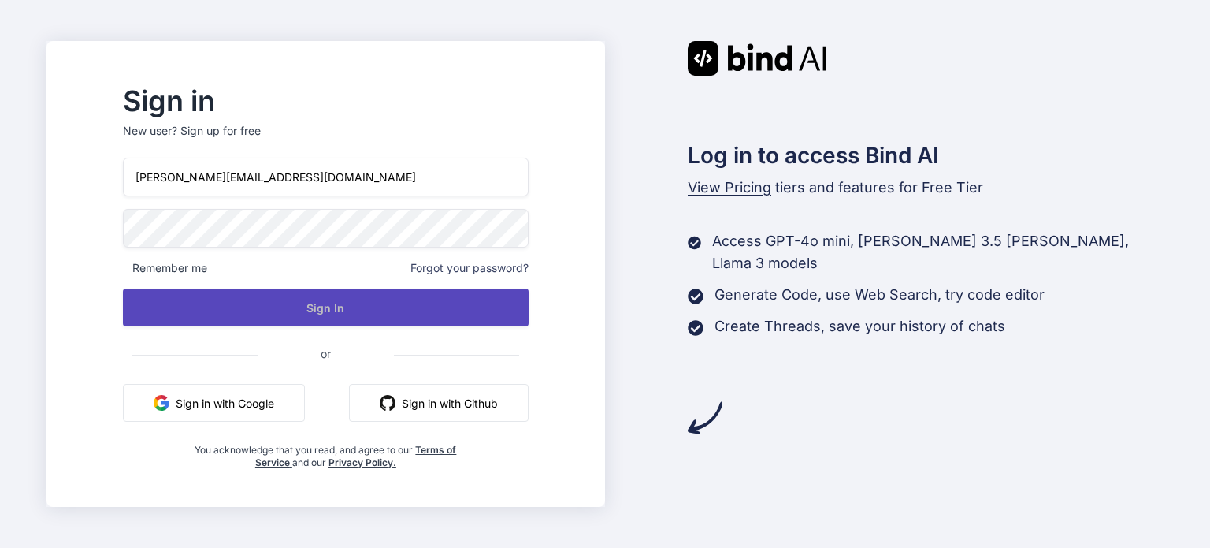
click at [374, 302] on button "Sign In" at bounding box center [326, 307] width 406 height 38
click at [380, 314] on button "Sign In" at bounding box center [326, 307] width 406 height 38
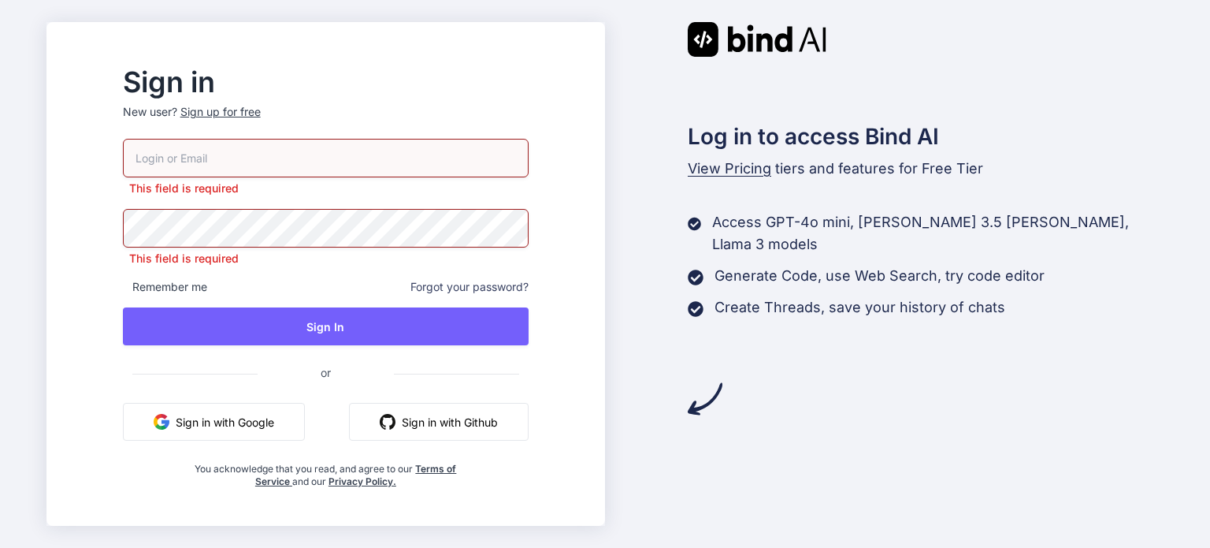
click at [302, 158] on input "email" at bounding box center [326, 158] width 406 height 39
type input "roy@webfolio.ca"
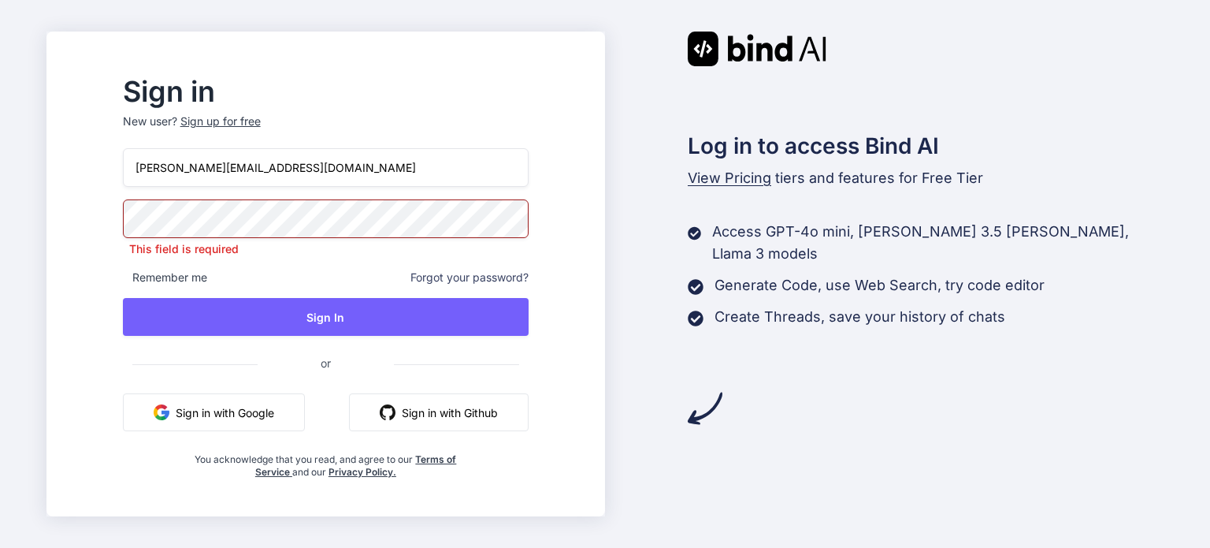
click at [111, 212] on div "Sign in New user? Sign up for free roy@webfolio.ca This field is required Remem…" at bounding box center [605, 274] width 1210 height 548
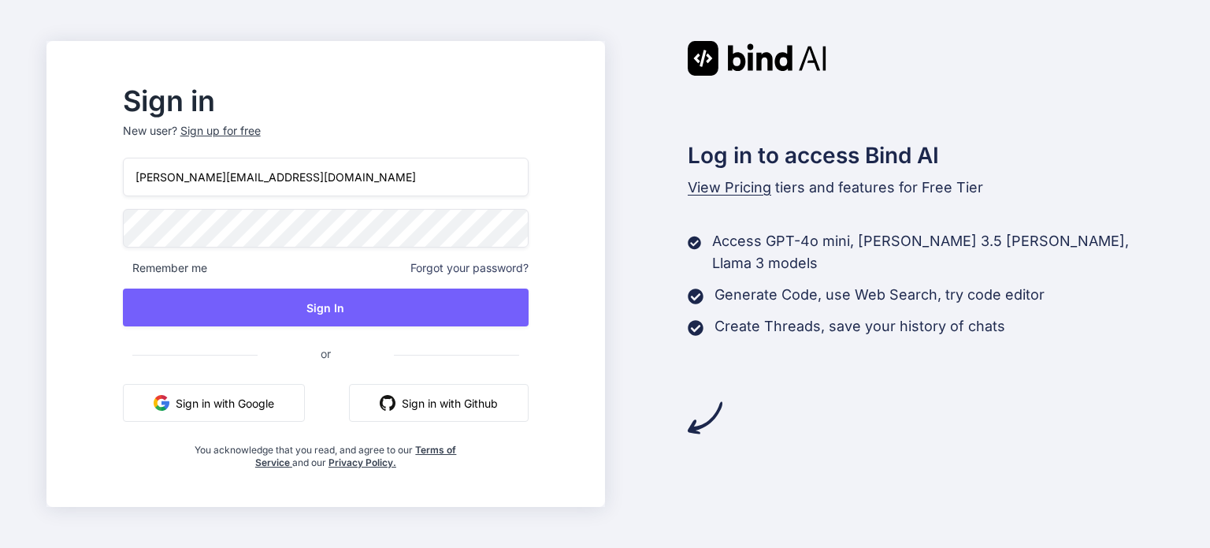
click at [156, 220] on div "Sign in New user? Sign up for free roy@webfolio.ca Remember me Forgot your pass…" at bounding box center [326, 278] width 456 height 381
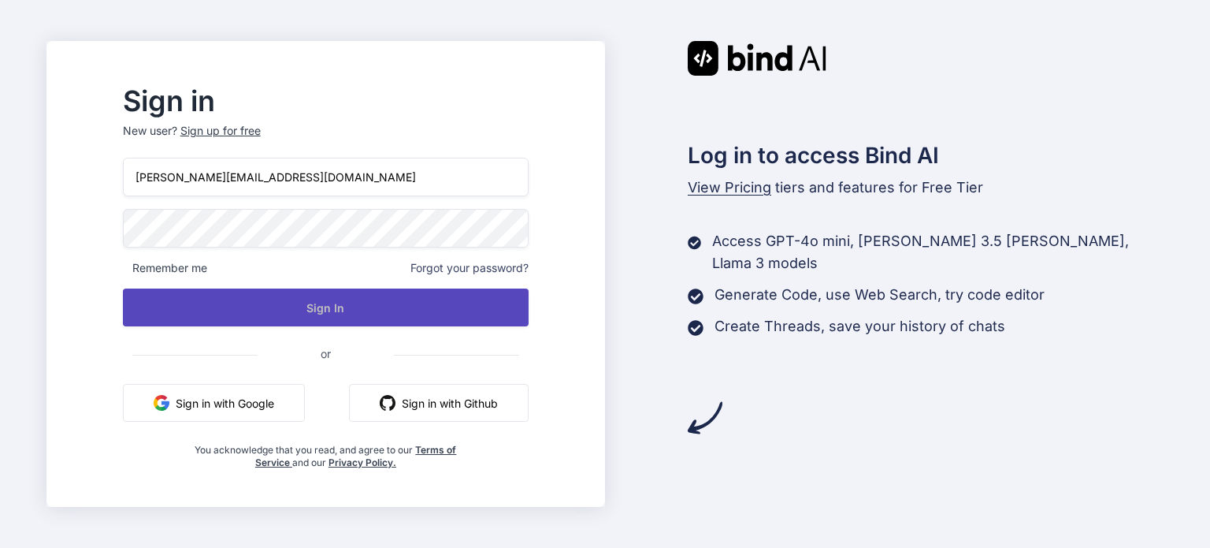
click at [356, 308] on button "Sign In" at bounding box center [326, 307] width 406 height 38
